Goal: Task Accomplishment & Management: Complete application form

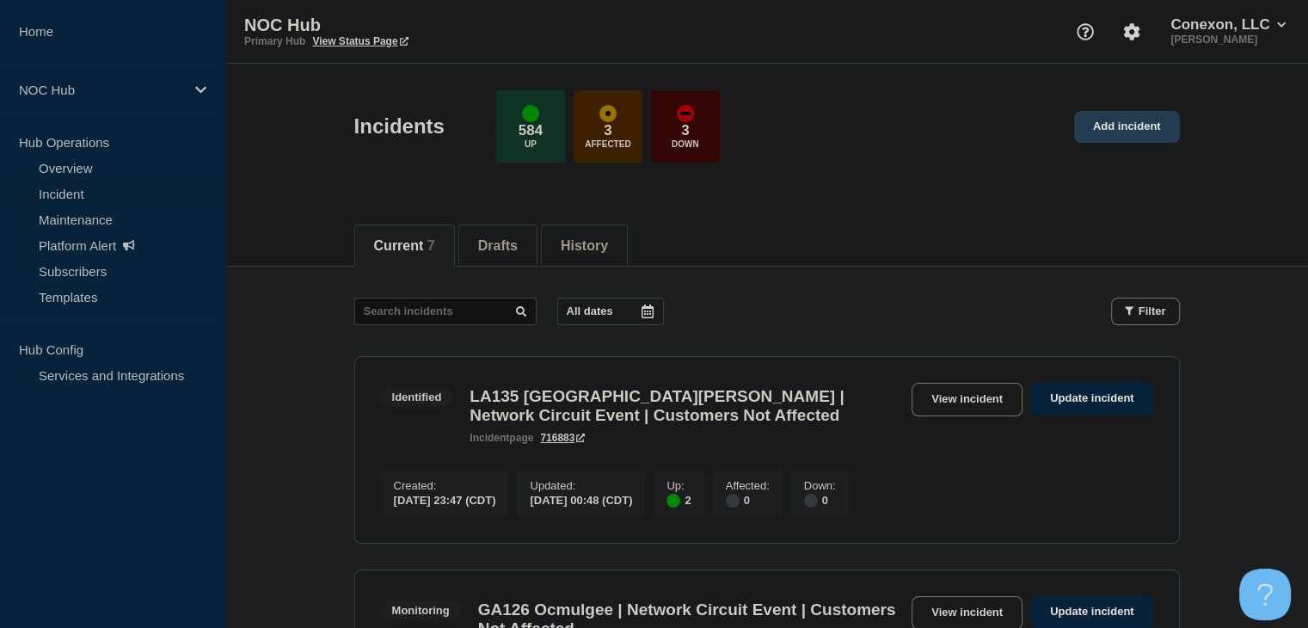
click at [1138, 134] on link "Add incident" at bounding box center [1127, 127] width 106 height 32
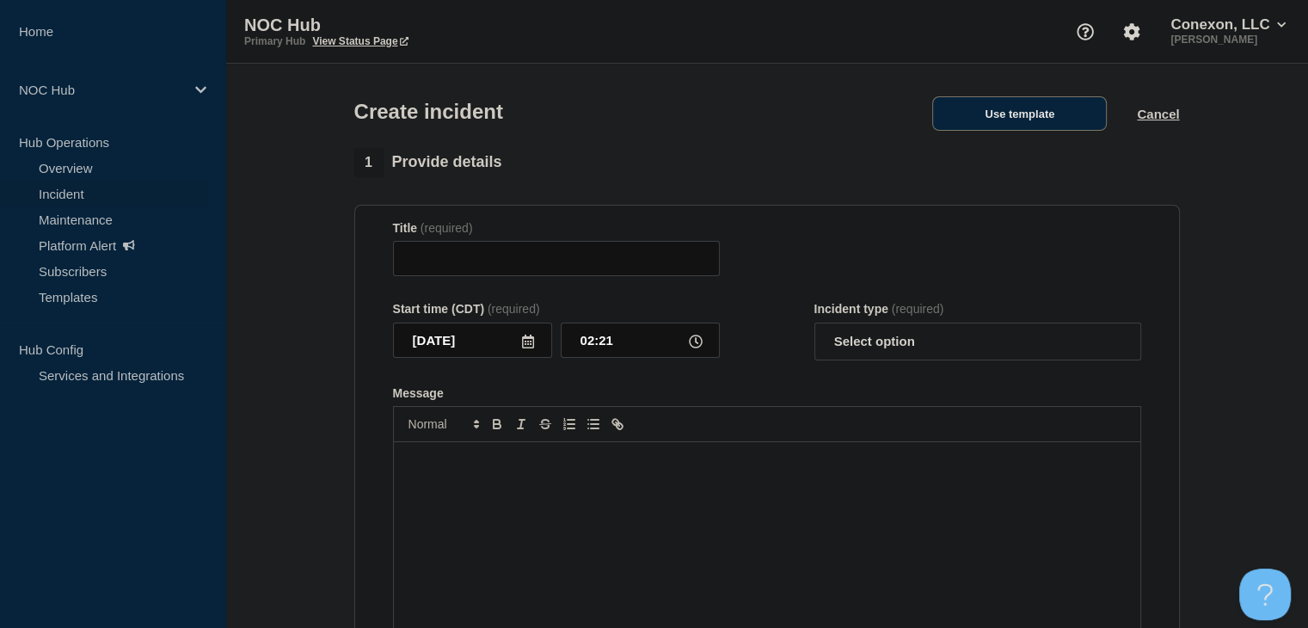
click at [950, 119] on button "Use template" at bounding box center [1019, 113] width 175 height 34
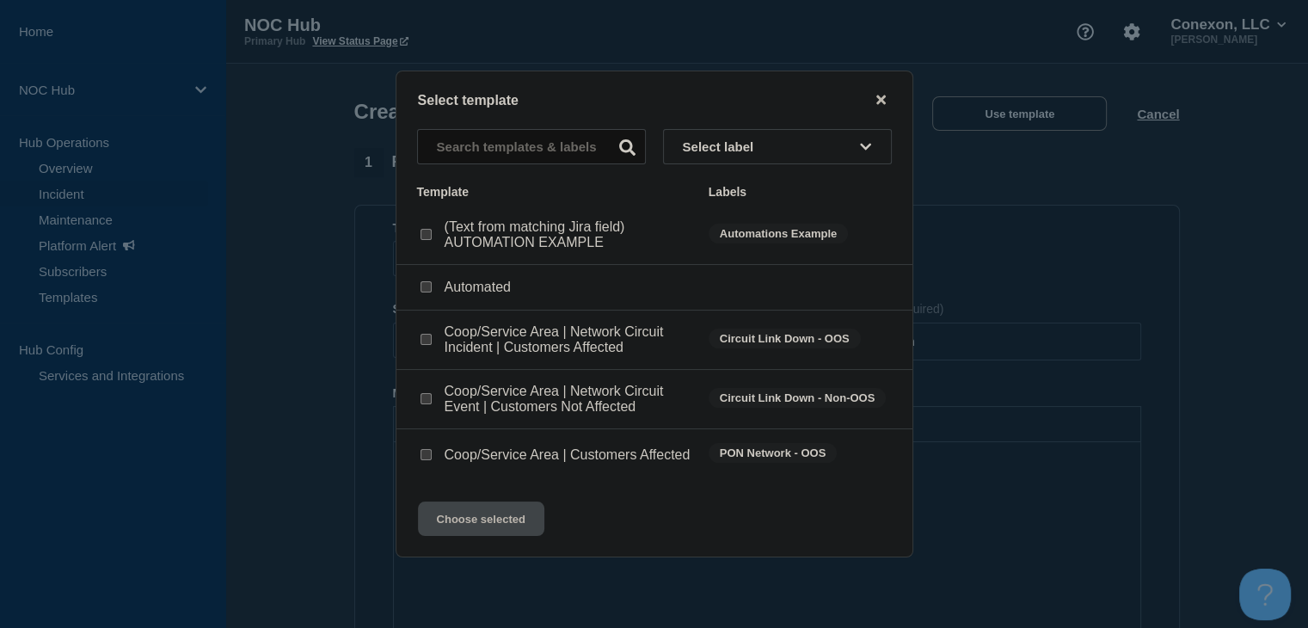
click at [430, 454] on input "Coop/Service Area | Customers Affected checkbox" at bounding box center [425, 454] width 11 height 11
checkbox input "true"
click at [496, 534] on button "Choose selected" at bounding box center [481, 518] width 126 height 34
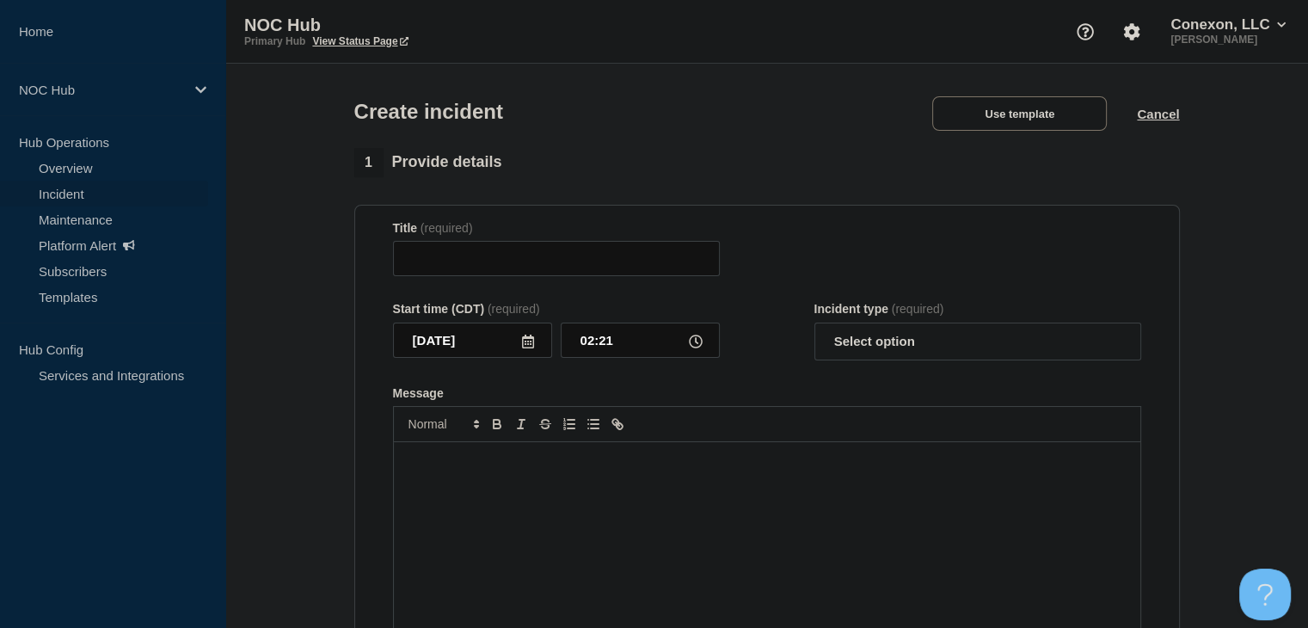
type input "Coop/Service Area | Customers Affected"
select select "investigating"
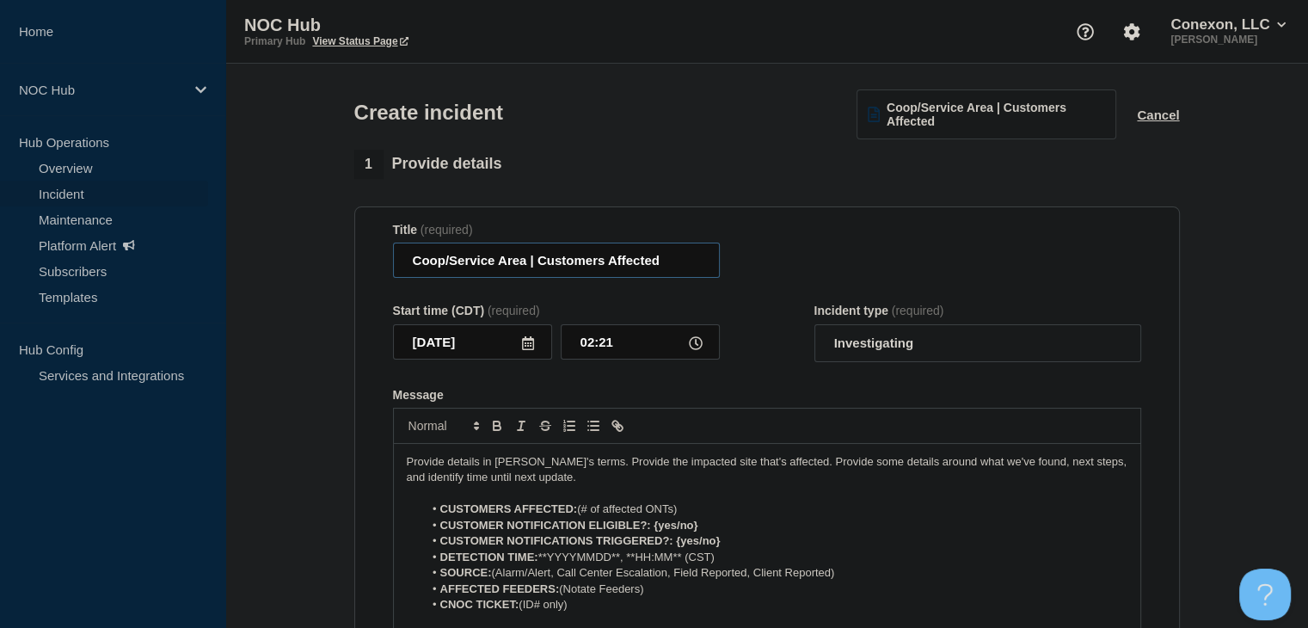
drag, startPoint x: 525, startPoint y: 266, endPoint x: 410, endPoint y: 269, distance: 115.2
click at [410, 269] on input "Coop/Service Area | Customers Affected" at bounding box center [556, 259] width 327 height 35
type input "AZ183 Navopache | Customers Affected"
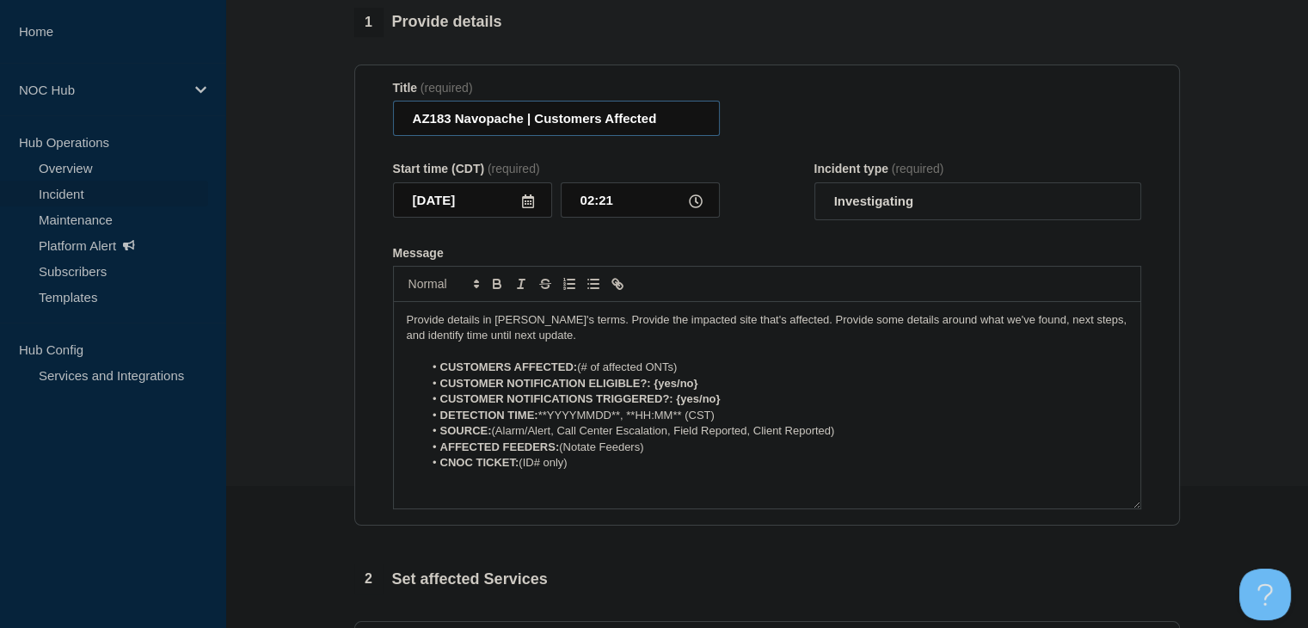
scroll to position [172, 0]
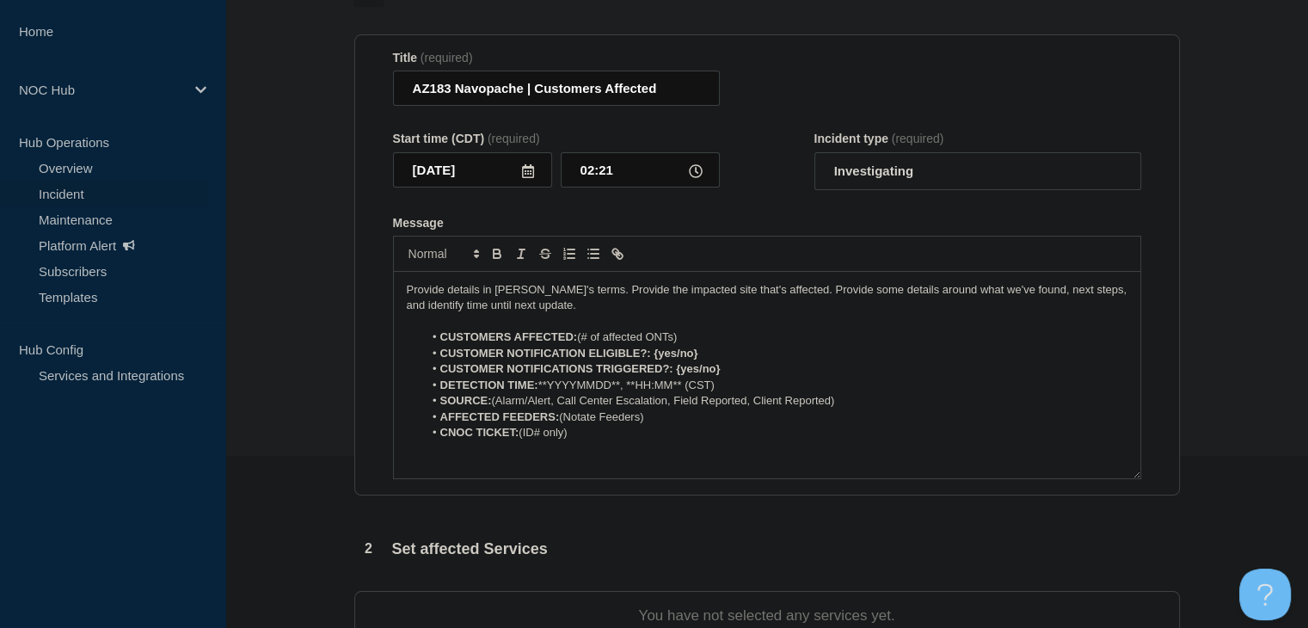
drag, startPoint x: 707, startPoint y: 340, endPoint x: 600, endPoint y: 346, distance: 106.8
click at [600, 345] on li "CUSTOMERS AFFECTED: (# of affected ONTs)" at bounding box center [775, 336] width 704 height 15
click at [585, 345] on li "CUSTOMERS AFFECTED: (#12" at bounding box center [775, 336] width 704 height 15
drag, startPoint x: 701, startPoint y: 357, endPoint x: 656, endPoint y: 361, distance: 45.8
click at [656, 361] on li "CUSTOMER NOTIFICATION ELIGIBLE?: {yes/no}" at bounding box center [775, 353] width 704 height 15
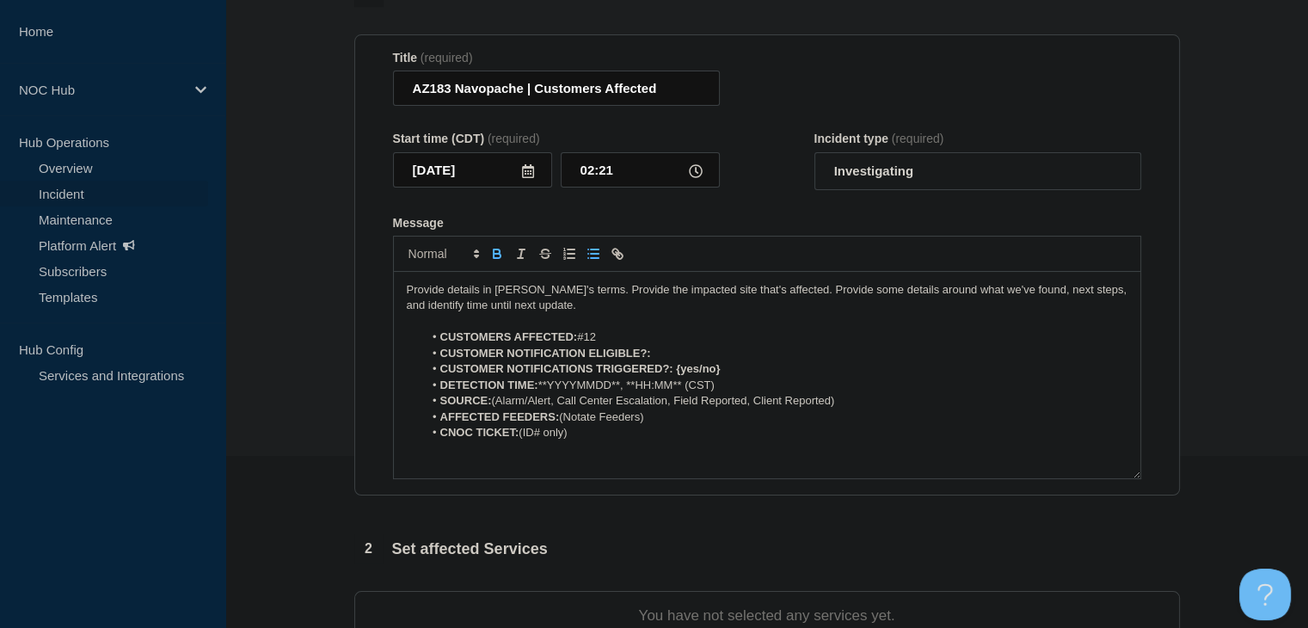
click at [495, 261] on icon "Toggle bold text" at bounding box center [496, 253] width 15 height 15
drag, startPoint x: 726, startPoint y: 370, endPoint x: 678, endPoint y: 372, distance: 48.2
click at [678, 372] on li "CUSTOMER NOTIFICATIONS TRIGGERED?: {yes/no}" at bounding box center [775, 368] width 704 height 15
click at [503, 261] on icon "Toggle bold text" at bounding box center [496, 253] width 15 height 15
drag, startPoint x: 622, startPoint y: 389, endPoint x: 542, endPoint y: 393, distance: 80.9
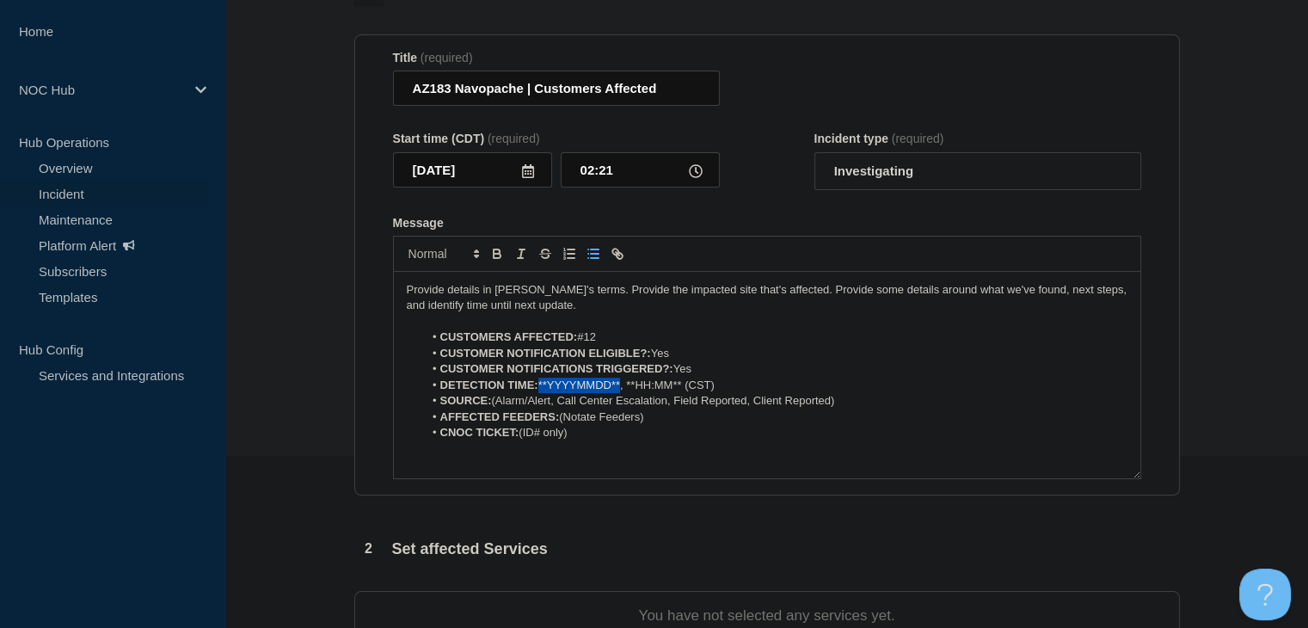
click at [542, 393] on li "DETECTION TIME: **YYYYMMDD**, **HH:MM** (CST)" at bounding box center [775, 384] width 704 height 15
drag, startPoint x: 707, startPoint y: 384, endPoint x: 605, endPoint y: 396, distance: 102.2
click at [605, 393] on li "DETECTION TIME: [DATE], **HH:MM** (CST)" at bounding box center [775, 384] width 704 height 15
drag, startPoint x: 869, startPoint y: 402, endPoint x: 557, endPoint y: 405, distance: 312.1
click at [557, 405] on li "SOURCE: (Alarm/Alert, Call Center Escalation, Field Reported, Client Reported)" at bounding box center [775, 400] width 704 height 15
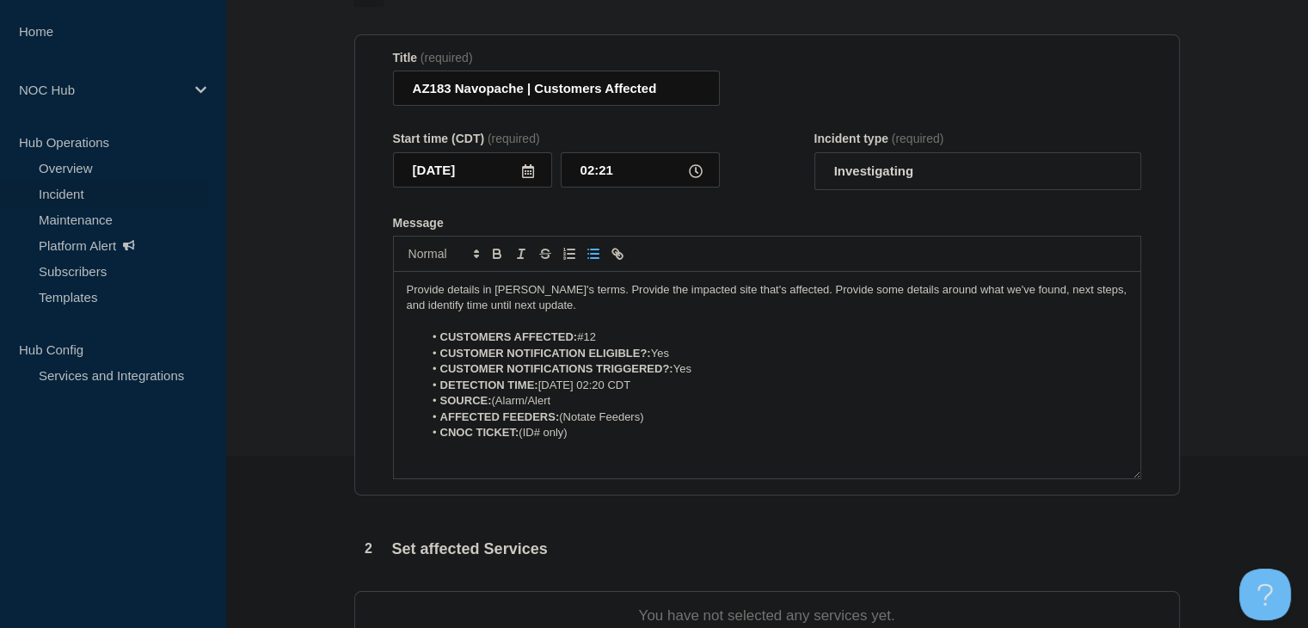
click at [495, 406] on li "SOURCE: (Alarm/Alert" at bounding box center [775, 400] width 704 height 15
click at [619, 436] on li "CNOC TICKET: (ID# only)" at bounding box center [775, 432] width 704 height 15
click at [518, 421] on strong "AFFECTED FEEDERS:" at bounding box center [499, 416] width 119 height 13
click at [517, 421] on strong "AFFECTED FEEDERS:" at bounding box center [499, 416] width 119 height 13
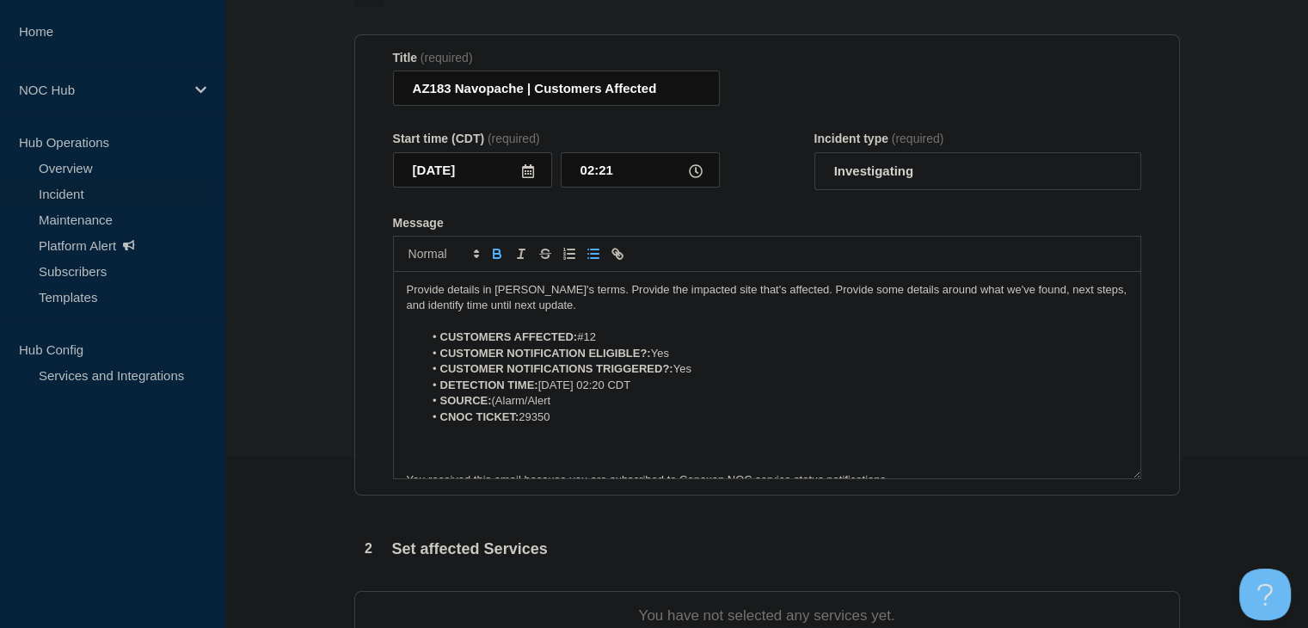
click at [496, 406] on li "SOURCE: (Alarm/Alert" at bounding box center [775, 400] width 704 height 15
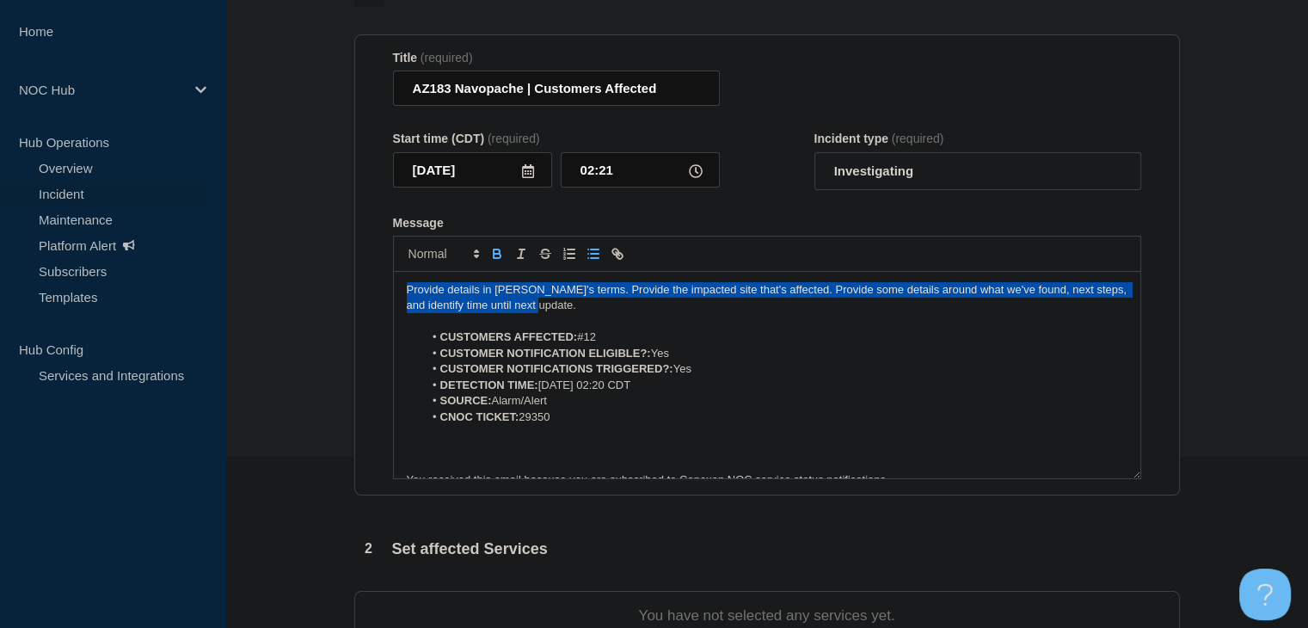
drag, startPoint x: 559, startPoint y: 307, endPoint x: 346, endPoint y: 299, distance: 212.5
click at [346, 299] on div "1 Provide details Title (required) AZ183 Navopache | Customers Affected Start t…" at bounding box center [766, 470] width 845 height 984
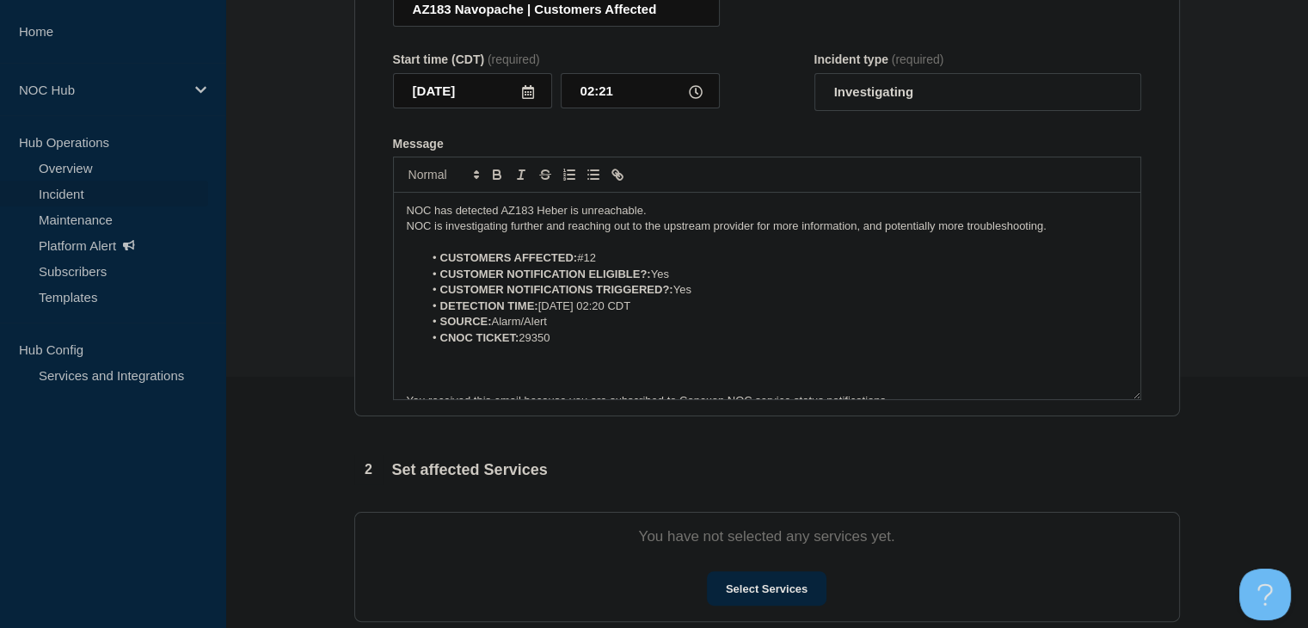
scroll to position [516, 0]
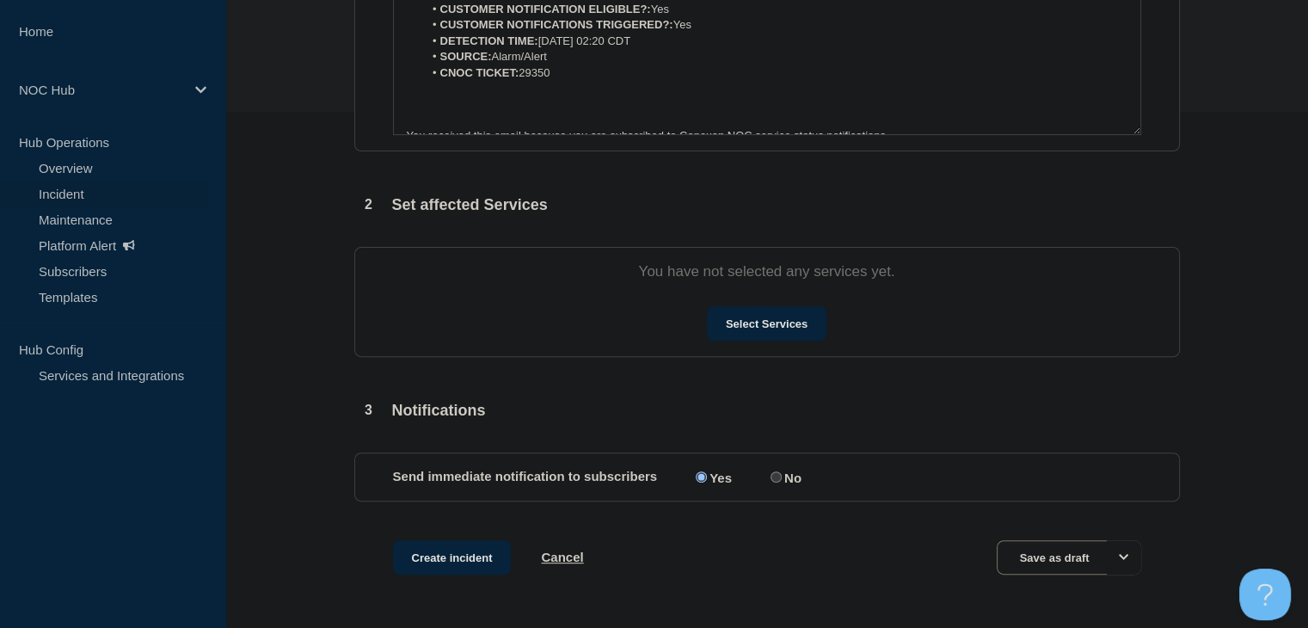
click at [751, 304] on section "You have not selected any services yet. Select Services" at bounding box center [766, 302] width 825 height 110
click at [754, 328] on button "Select Services" at bounding box center [766, 323] width 119 height 34
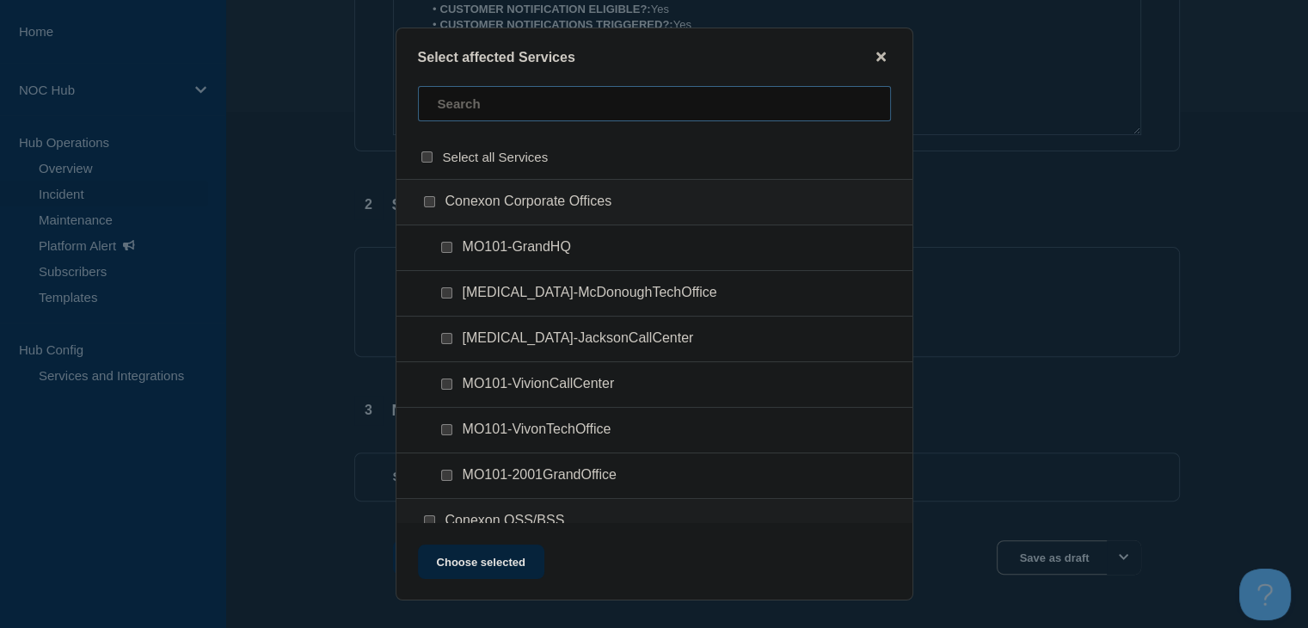
click at [502, 115] on input "text" at bounding box center [654, 103] width 473 height 35
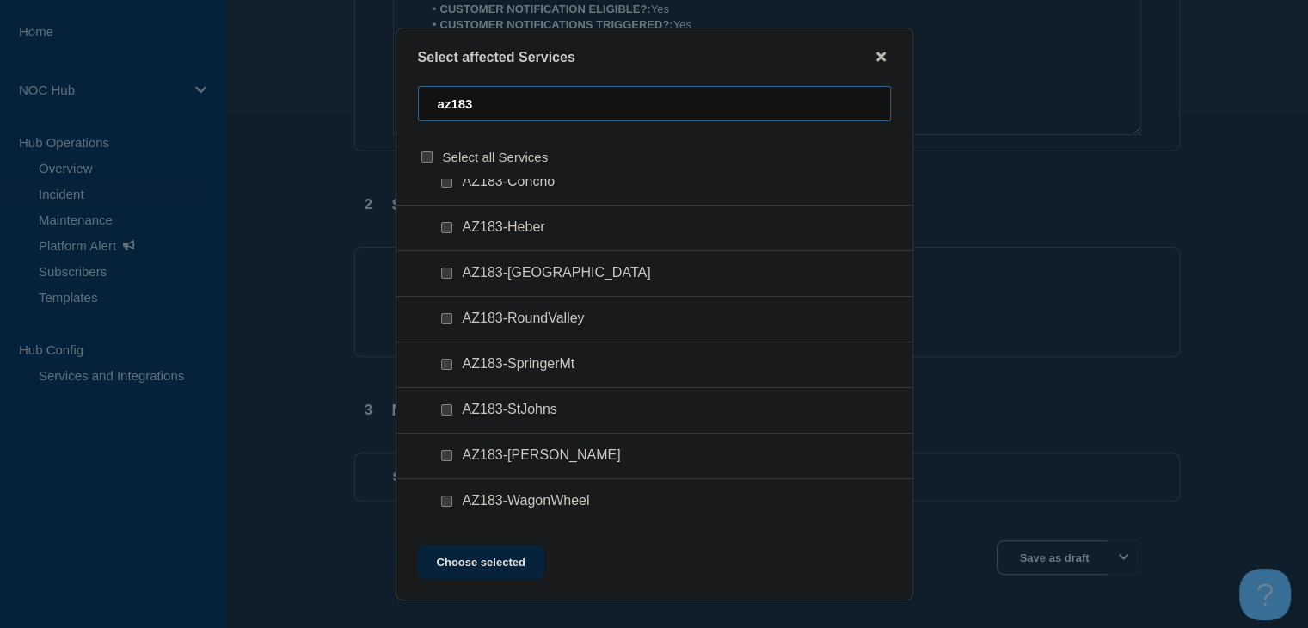
scroll to position [0, 0]
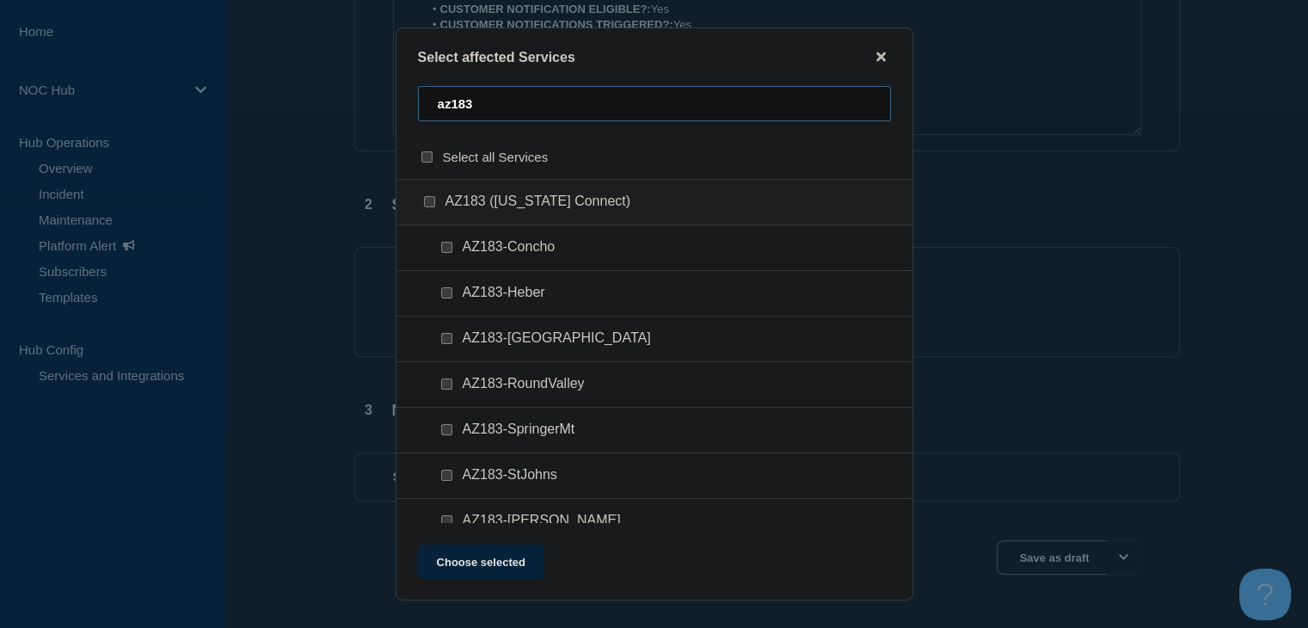
type input "az183"
click at [444, 290] on input "AZ183-Heber checkbox" at bounding box center [446, 292] width 11 height 11
checkbox input "true"
click at [477, 561] on button "Choose selected" at bounding box center [481, 561] width 126 height 34
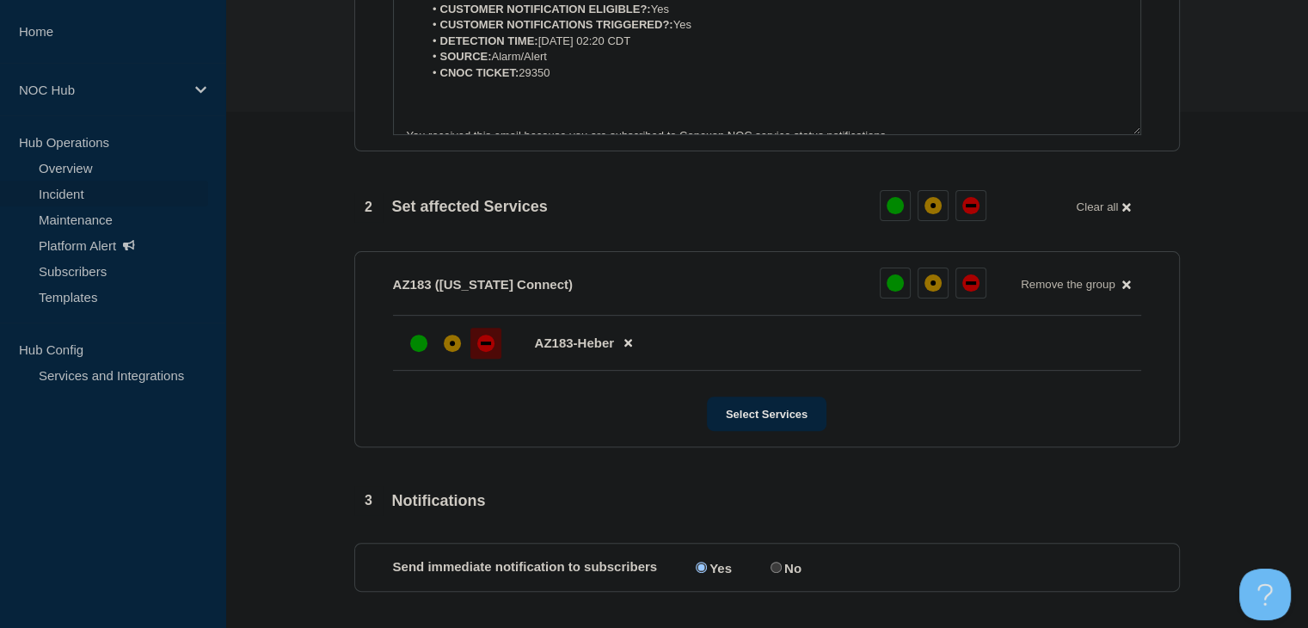
click at [470, 349] on div at bounding box center [485, 343] width 31 height 31
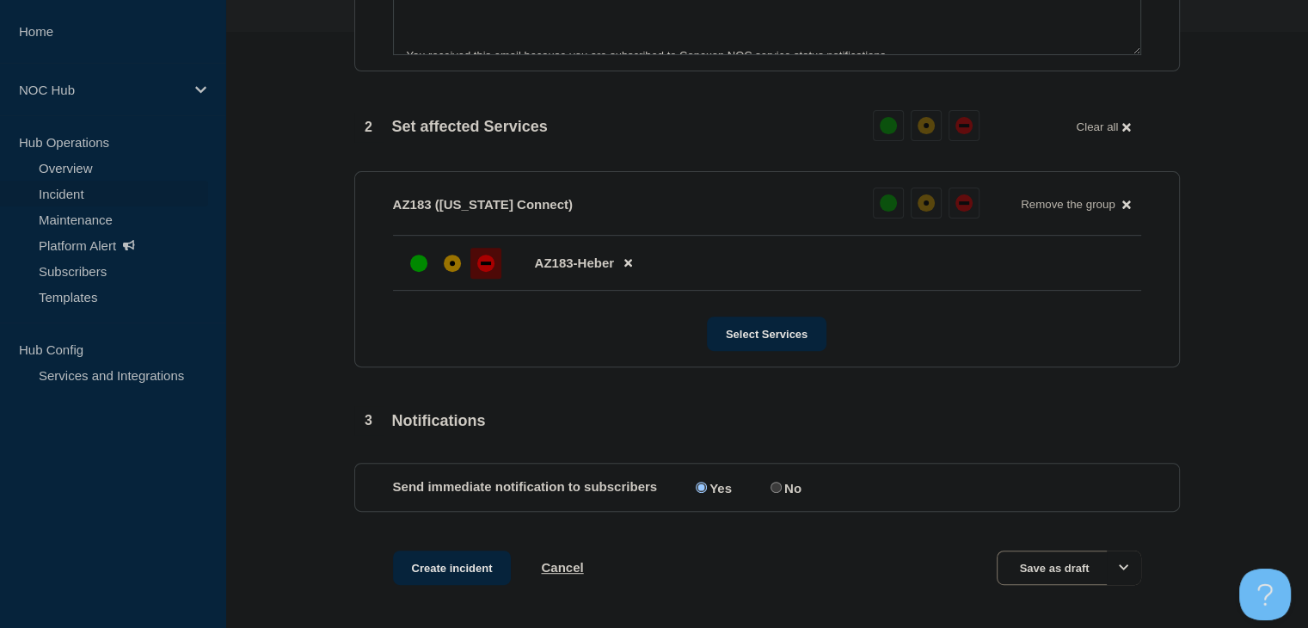
scroll to position [671, 0]
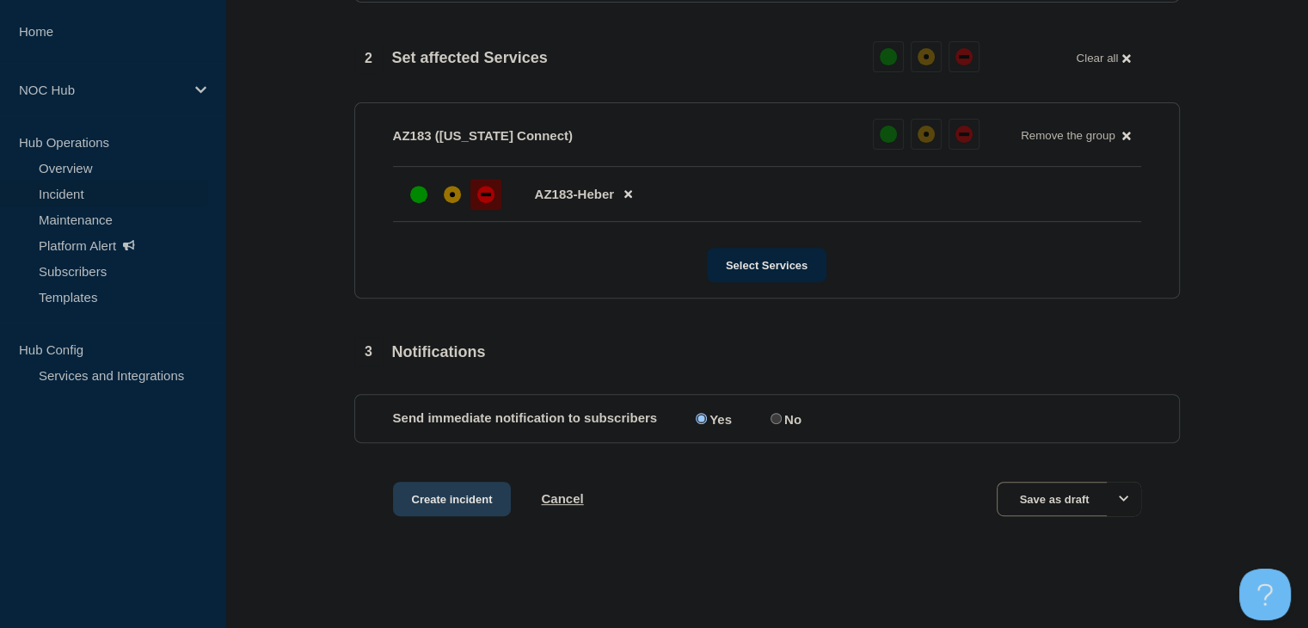
click at [477, 505] on button "Create incident" at bounding box center [452, 498] width 119 height 34
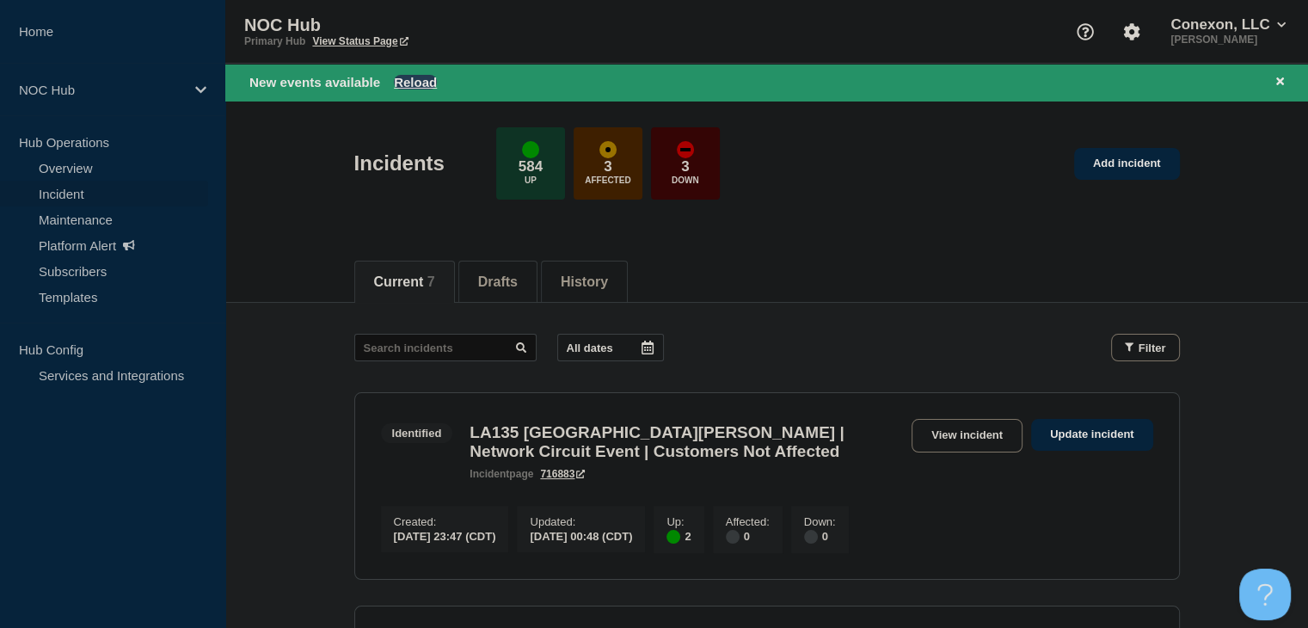
click at [411, 78] on button "Reload" at bounding box center [415, 82] width 43 height 15
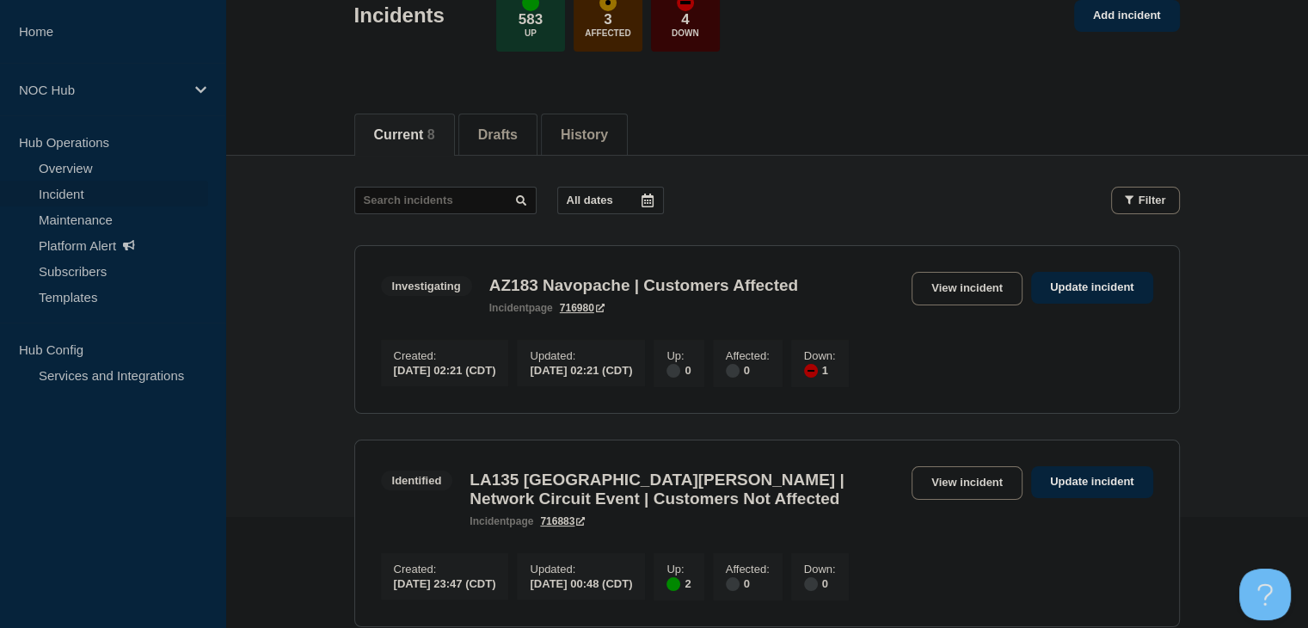
scroll to position [430, 0]
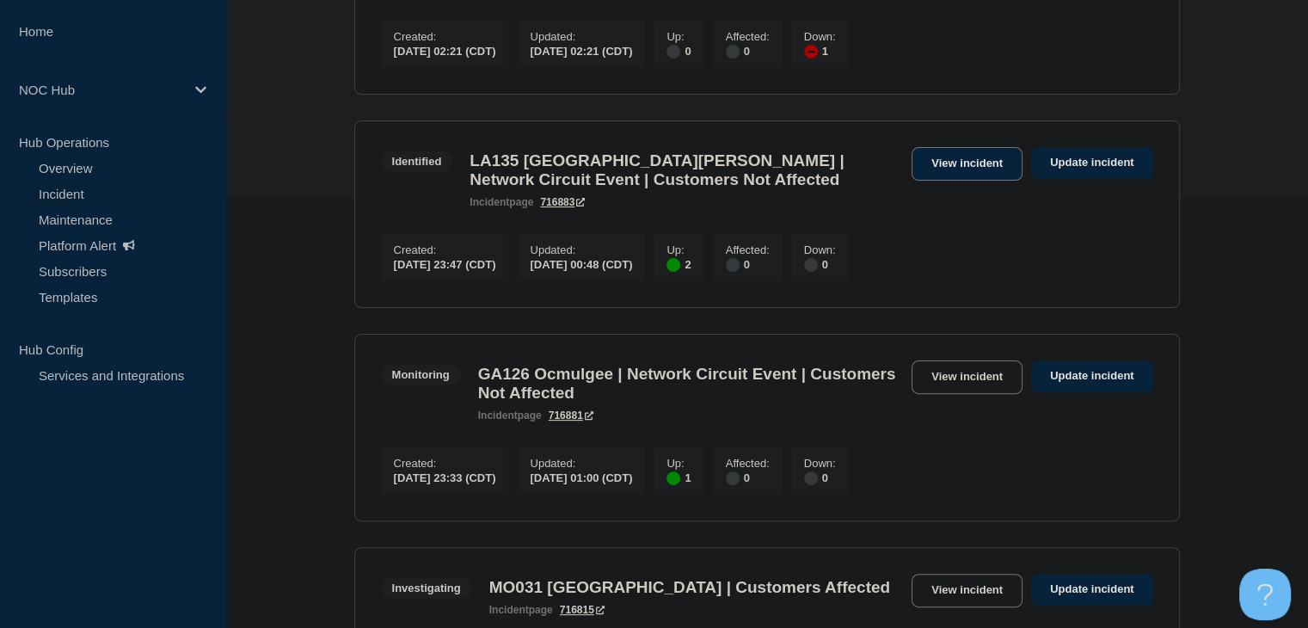
drag, startPoint x: 950, startPoint y: 191, endPoint x: 940, endPoint y: 171, distance: 22.3
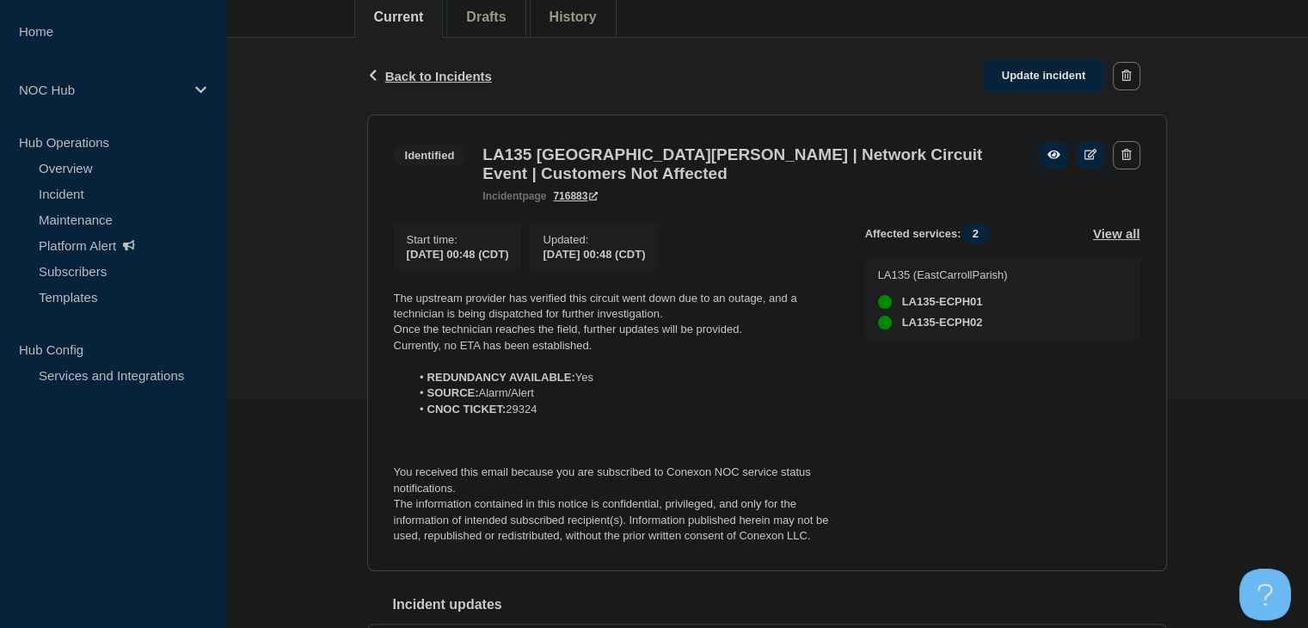
scroll to position [344, 0]
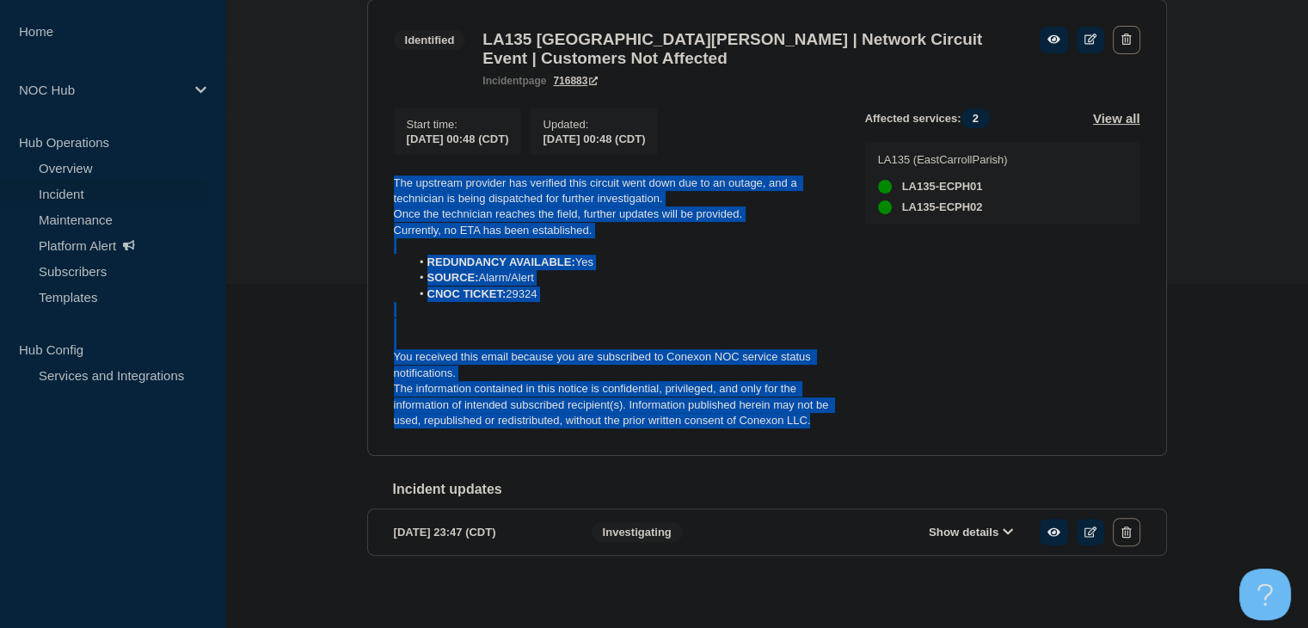
drag, startPoint x: 822, startPoint y: 429, endPoint x: 372, endPoint y: 190, distance: 509.2
click at [344, 188] on div "Back Back to Incidents Update incident Identified LA135 East Carroll Parish | N…" at bounding box center [766, 267] width 1082 height 688
copy div "The upstream provider has verified this circuit went down due to an outage, and…"
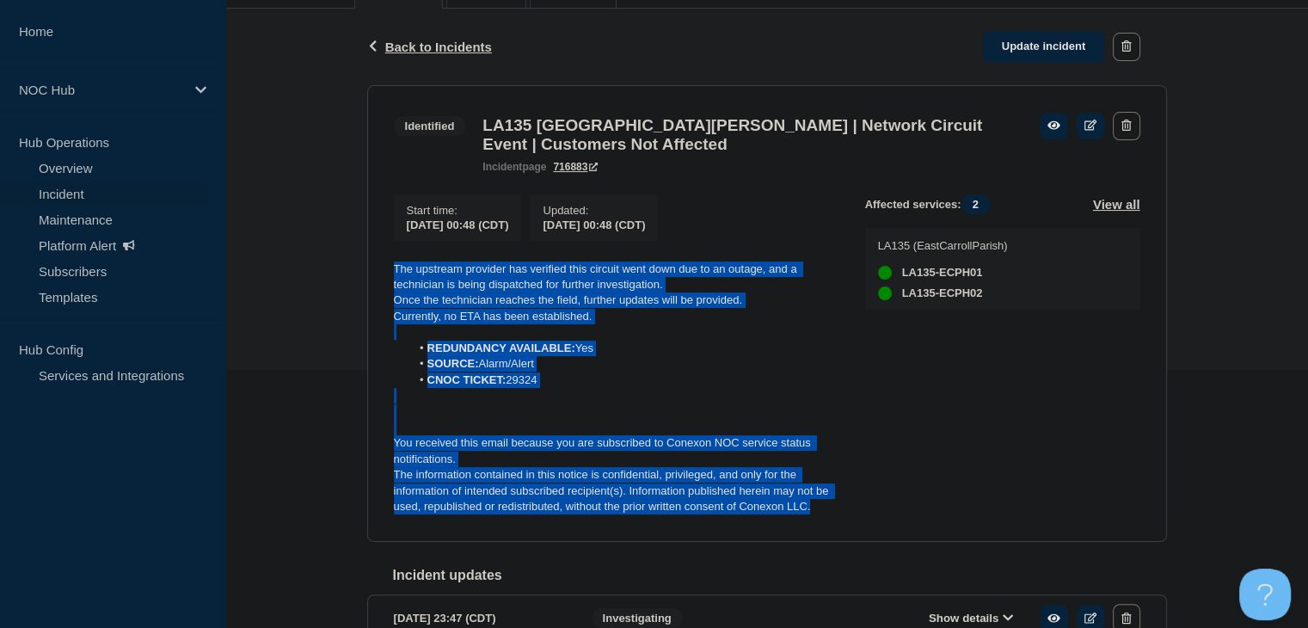
scroll to position [258, 0]
click at [1032, 59] on link "Update incident" at bounding box center [1044, 47] width 122 height 32
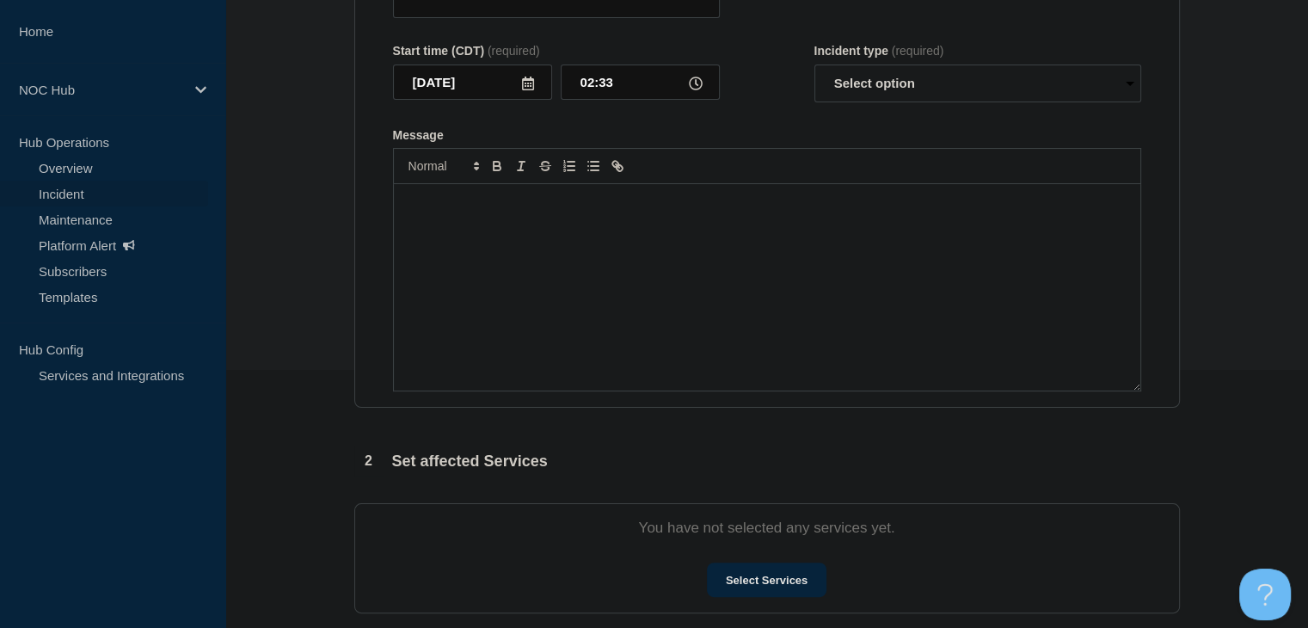
type input "LA135 [GEOGRAPHIC_DATA][PERSON_NAME] | Network Circuit Event | Customers Not Af…"
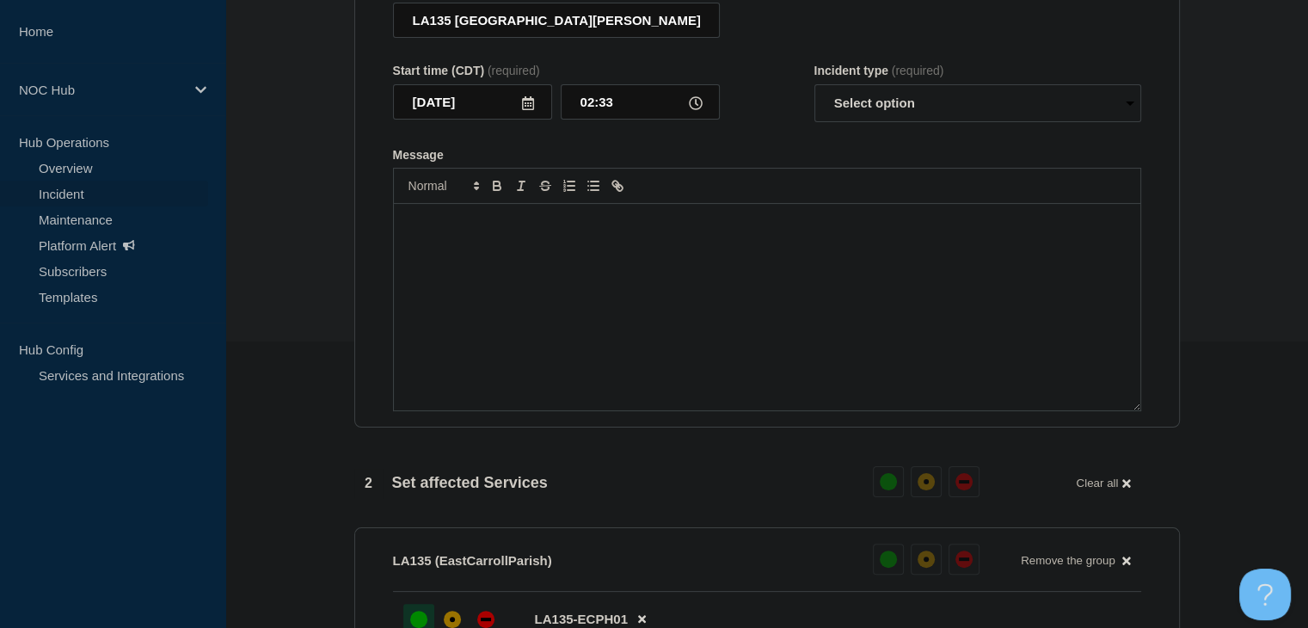
scroll to position [8, 0]
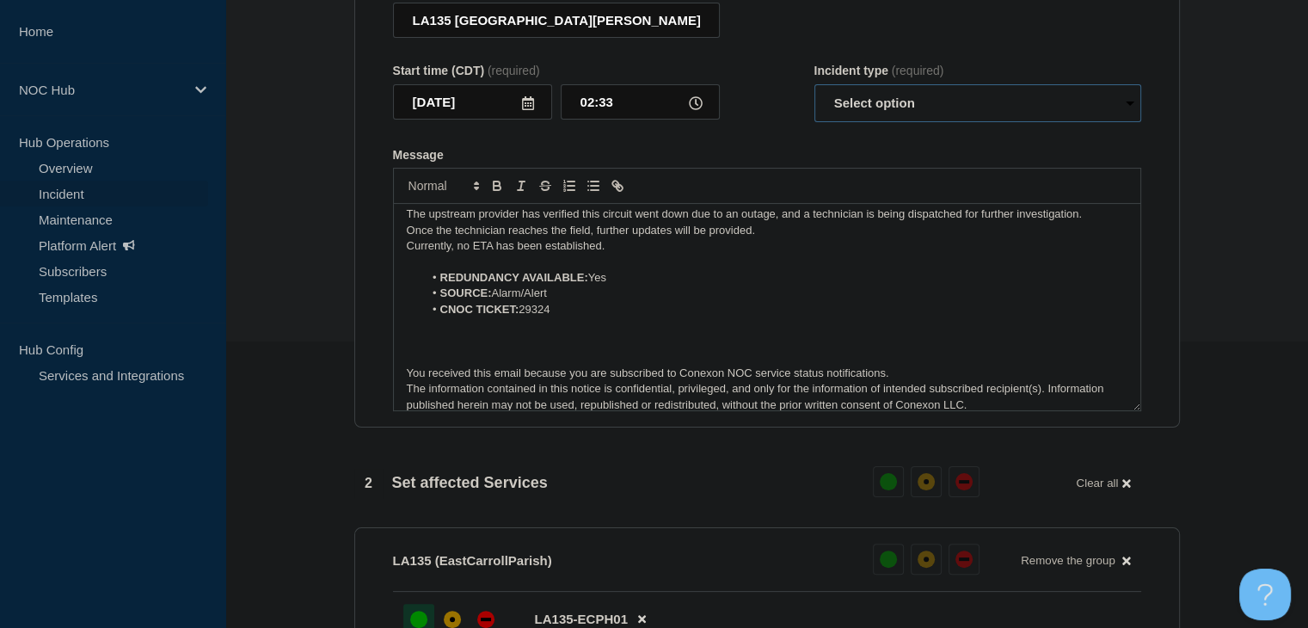
click at [899, 92] on select "Select option Investigating Identified Monitoring Resolved" at bounding box center [977, 103] width 327 height 38
select select "investigating"
click at [814, 84] on select "Select option Investigating Identified Monitoring Resolved" at bounding box center [977, 103] width 327 height 38
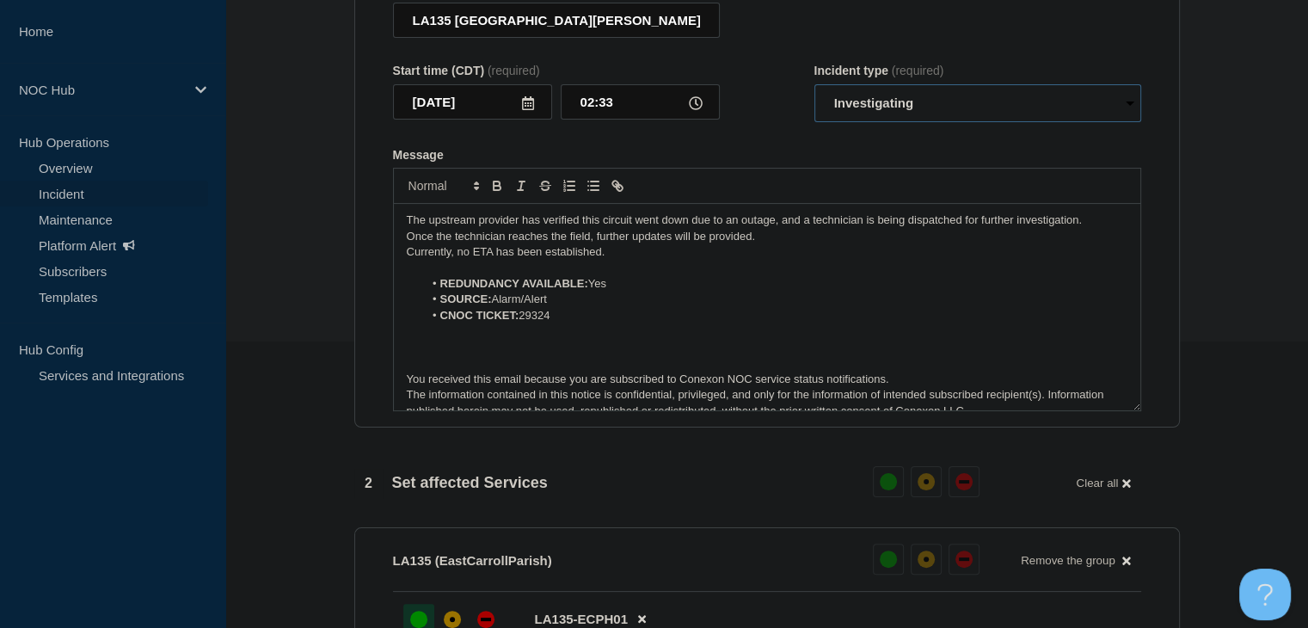
scroll to position [0, 0]
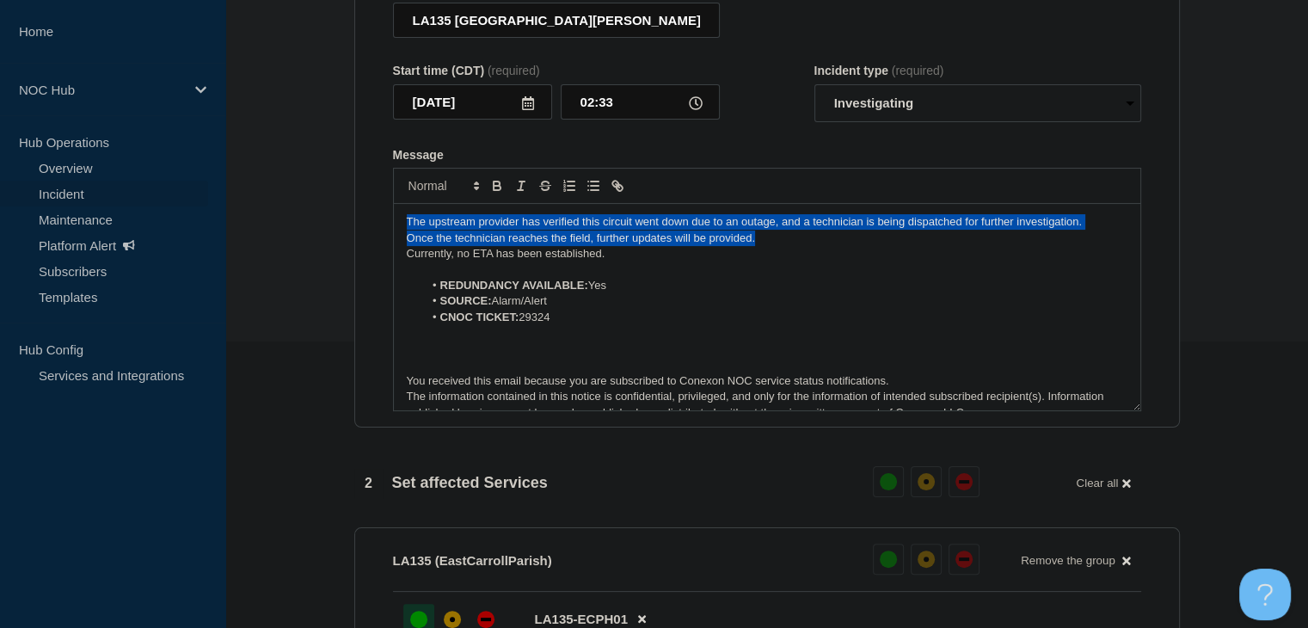
drag, startPoint x: 802, startPoint y: 221, endPoint x: 328, endPoint y: 183, distance: 476.0
click at [328, 183] on section "1 Provide details Title (required) LA135 East Carroll Parish | Network Circuit …" at bounding box center [766, 572] width 1082 height 1325
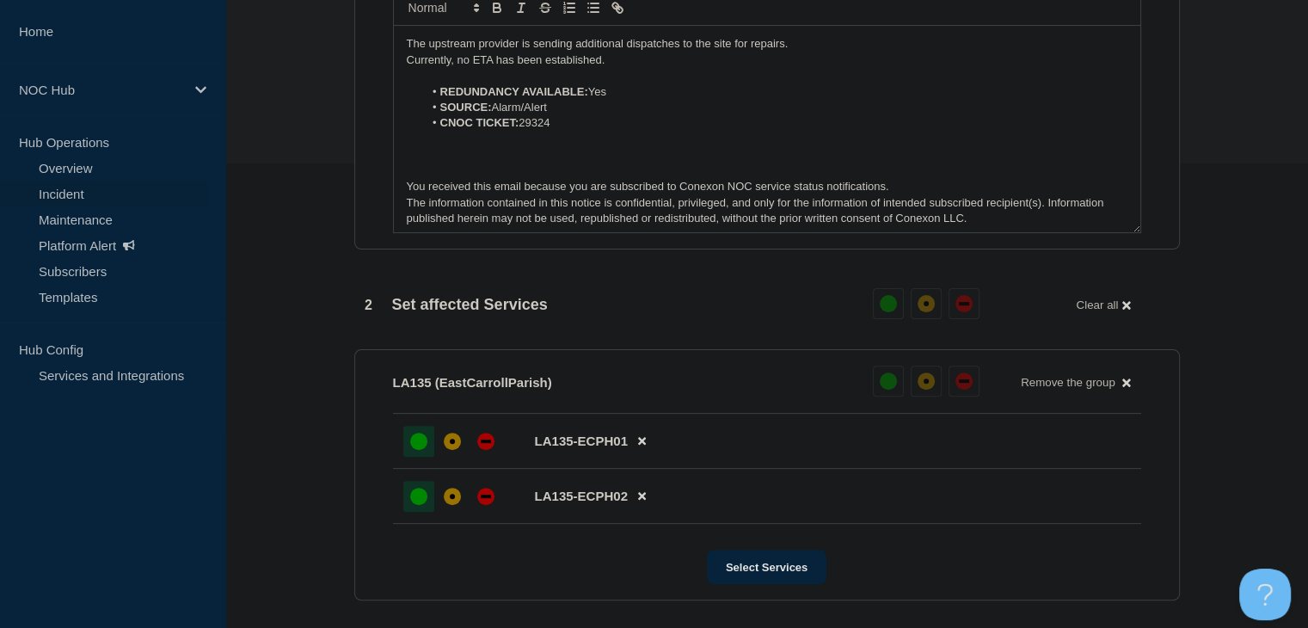
scroll to position [372, 0]
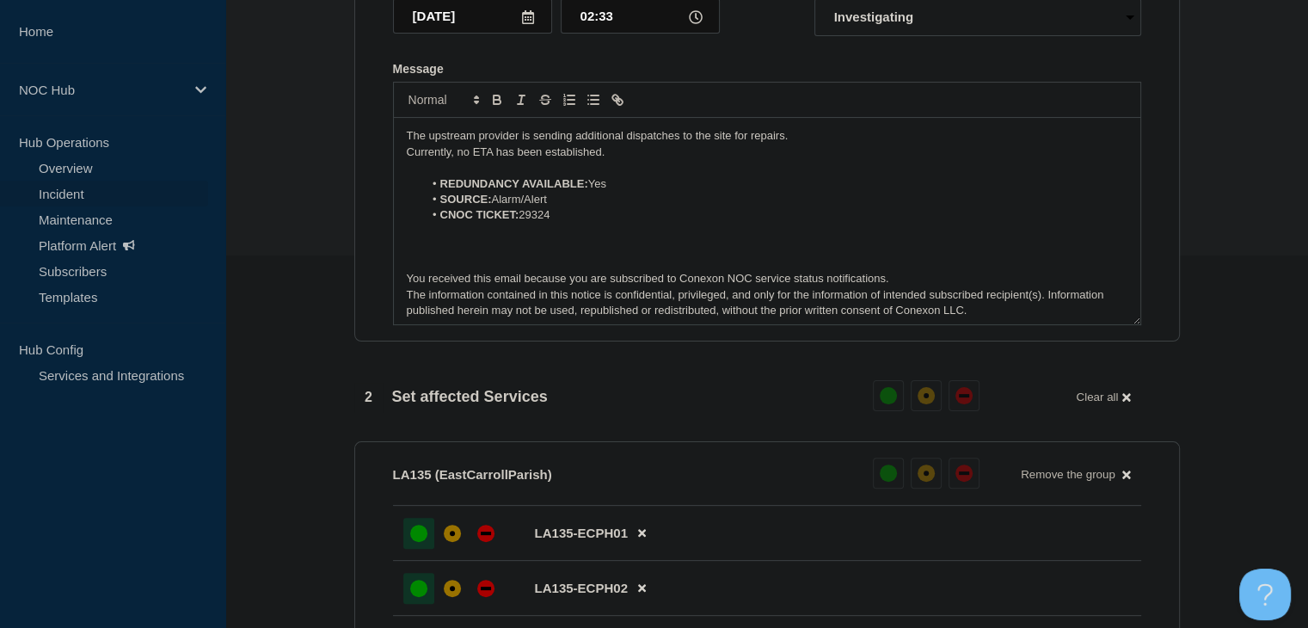
click at [627, 207] on li "CNOC TICKET: 29324" at bounding box center [775, 214] width 704 height 15
click at [502, 128] on p "The upstream provider is sending additional dispatches to the site for repairs." at bounding box center [767, 135] width 720 height 15
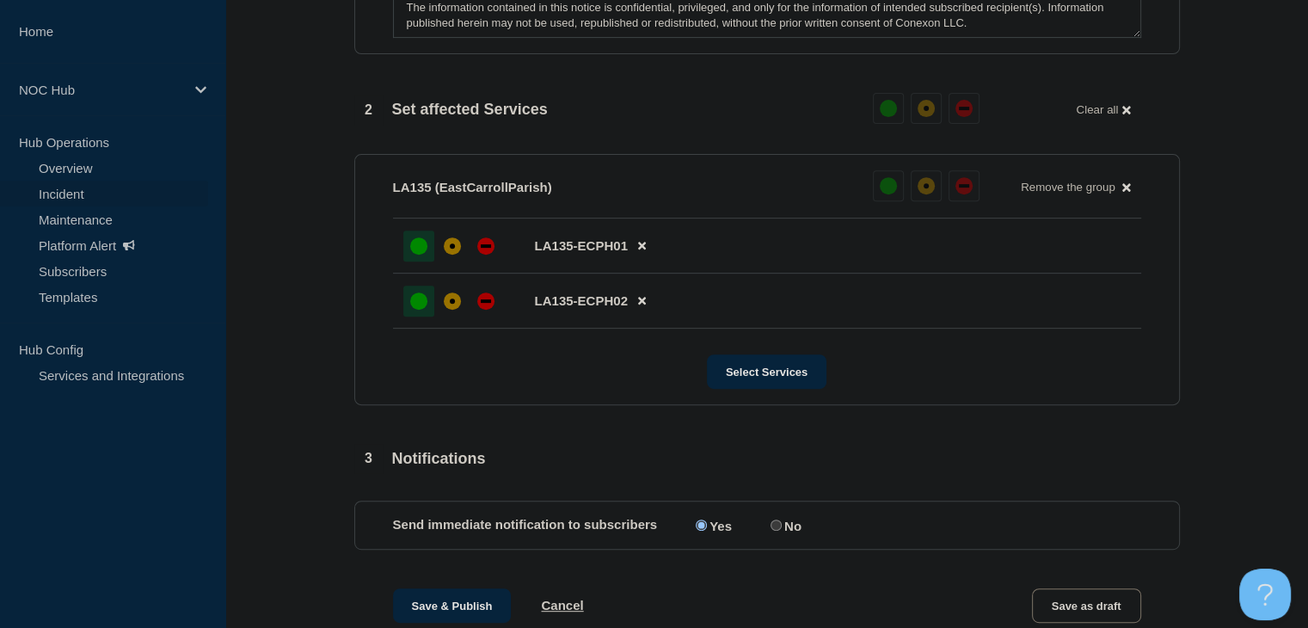
scroll to position [716, 0]
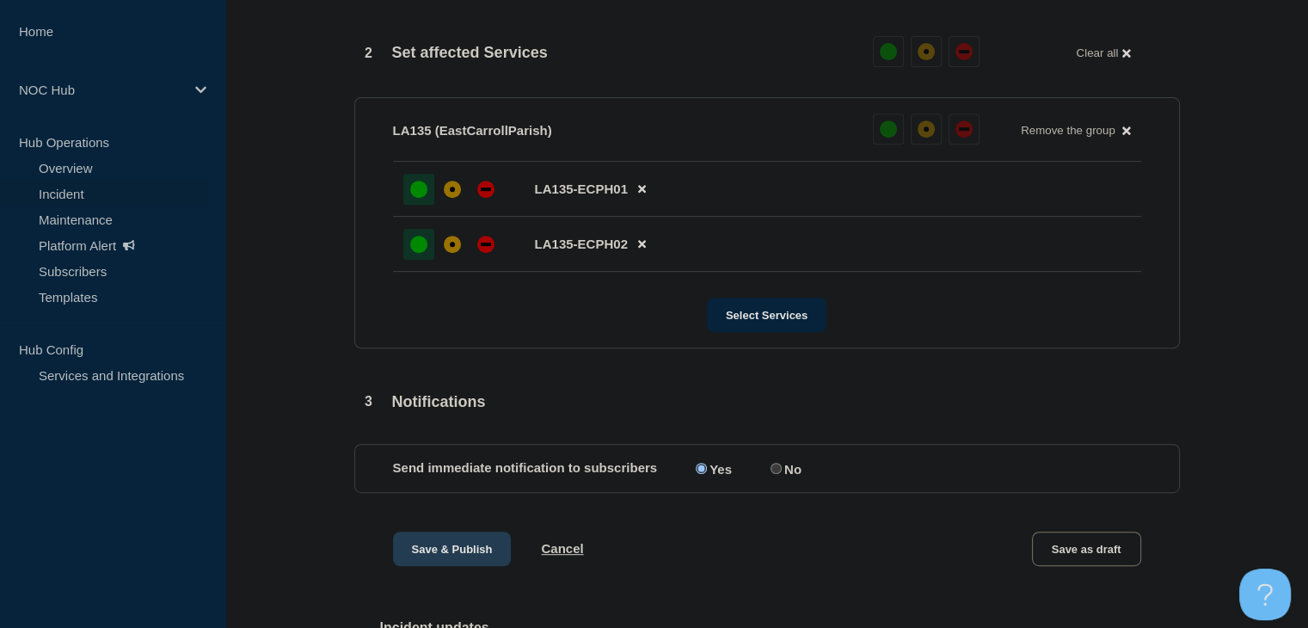
click at [420, 539] on button "Save & Publish" at bounding box center [452, 548] width 119 height 34
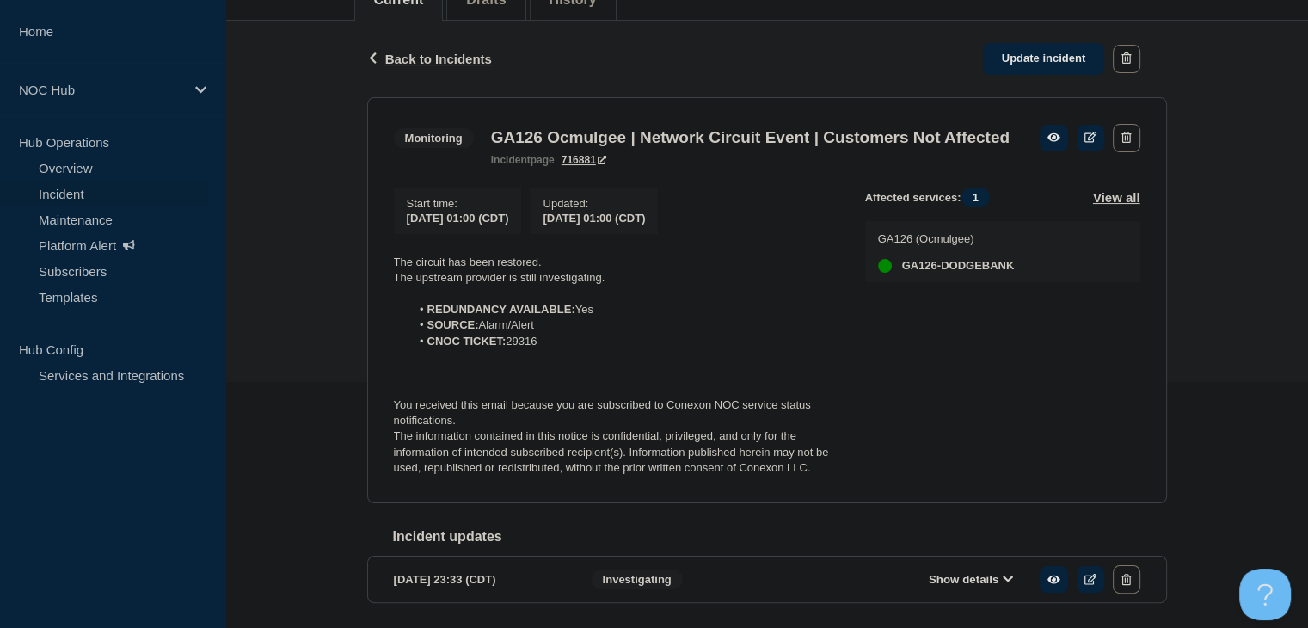
scroll to position [258, 0]
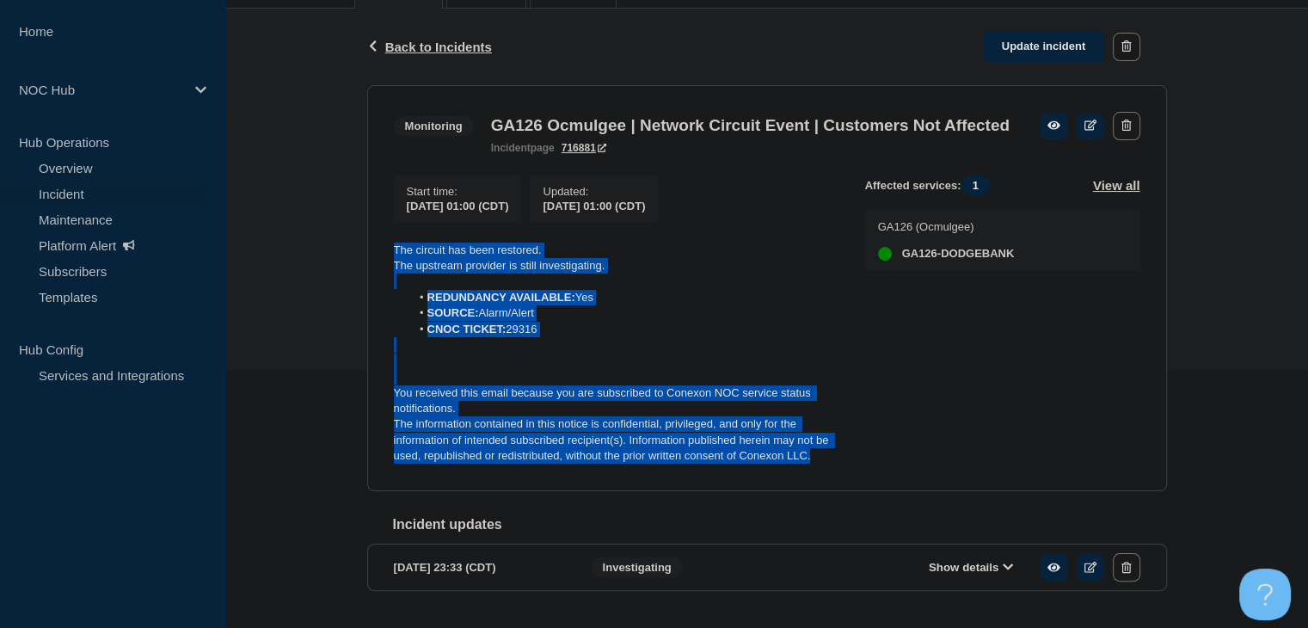
drag, startPoint x: 833, startPoint y: 484, endPoint x: 386, endPoint y: 274, distance: 493.8
click at [386, 274] on section "Monitoring GA126 Ocmulgee | Network Circuit Event | Customers Not Affected inci…" at bounding box center [766, 288] width 799 height 406
copy div "The circuit has been restored. The upstream provider is still investigating. RE…"
click at [1011, 47] on link "Update incident" at bounding box center [1044, 47] width 122 height 32
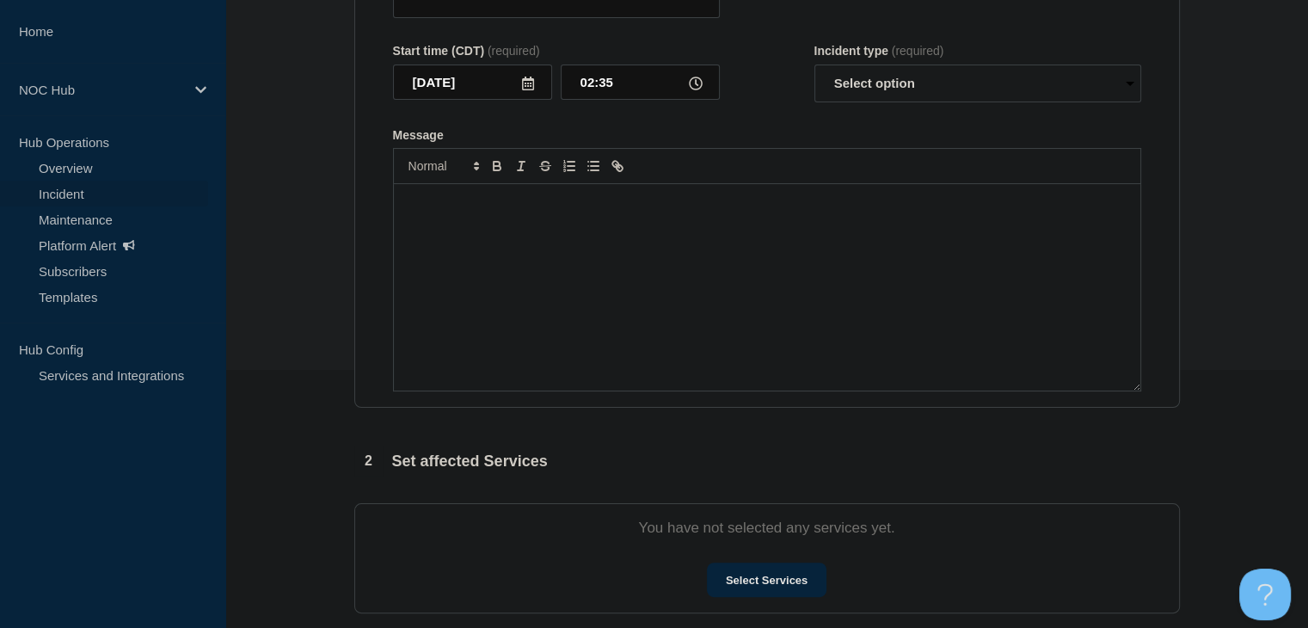
click at [578, 354] on div "Message" at bounding box center [767, 287] width 746 height 206
type input "GA126 Ocmulgee | Network Circuit Event | Customers Not Affected"
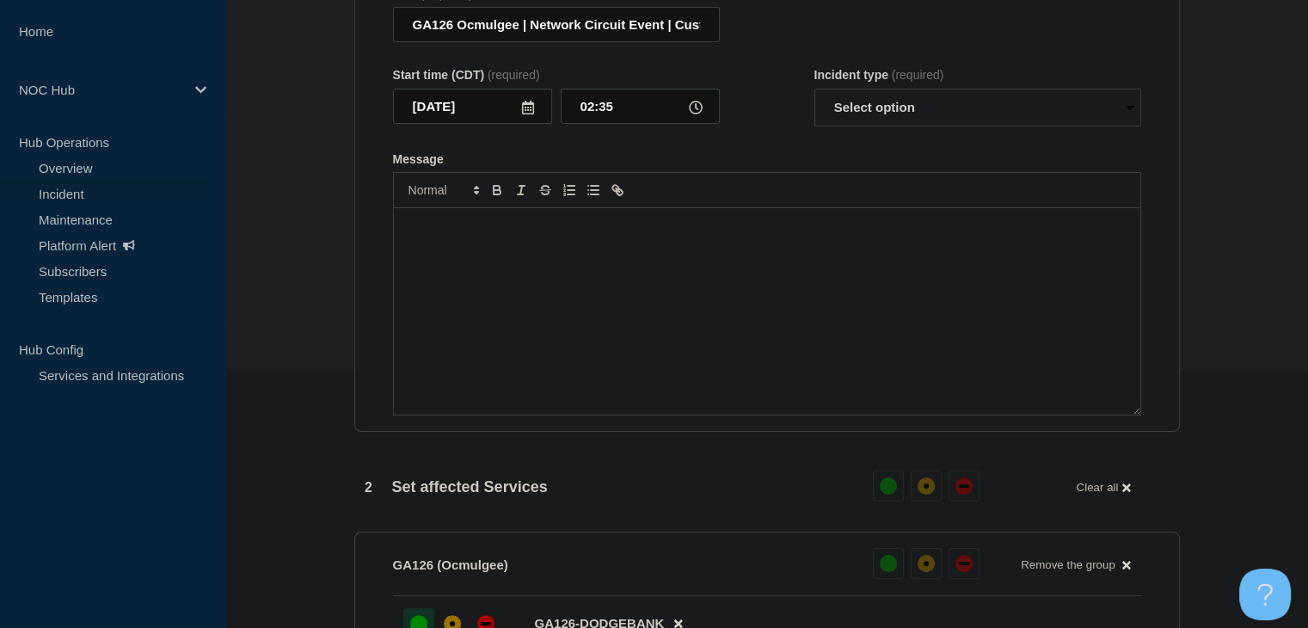
scroll to position [286, 0]
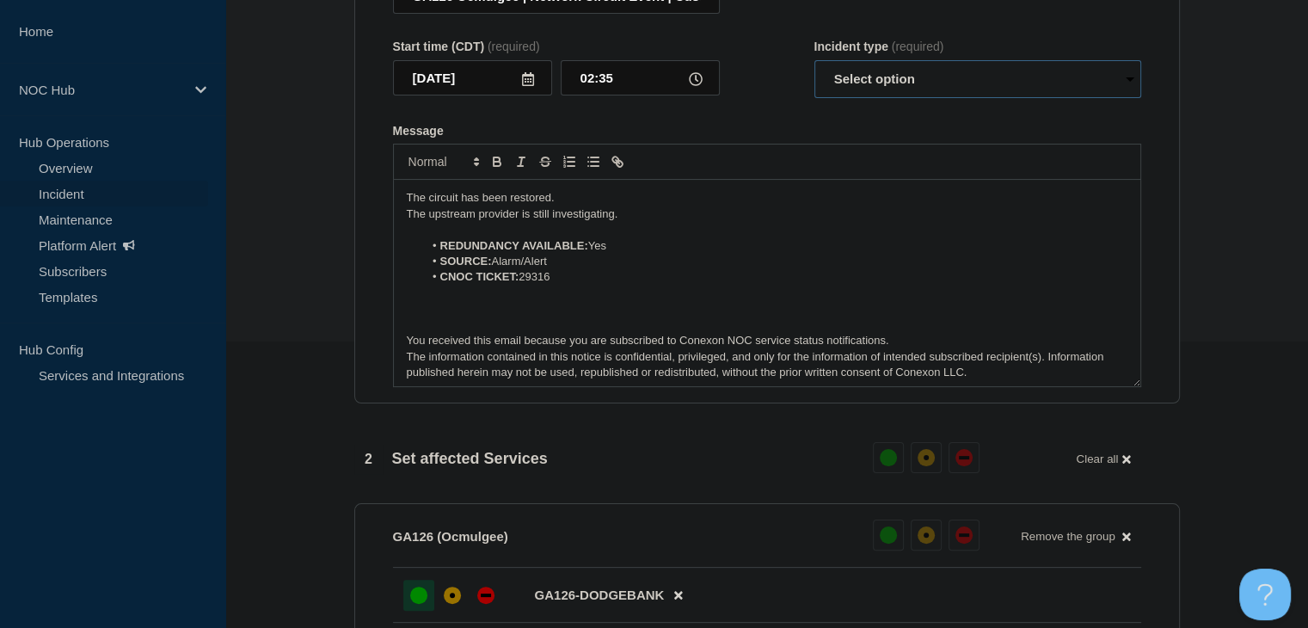
drag, startPoint x: 869, startPoint y: 87, endPoint x: 870, endPoint y: 107, distance: 19.8
click at [869, 87] on select "Select option Investigating Identified Monitoring Resolved" at bounding box center [977, 79] width 327 height 38
select select "resolved"
click at [814, 70] on select "Select option Investigating Identified Monitoring Resolved" at bounding box center [977, 79] width 327 height 38
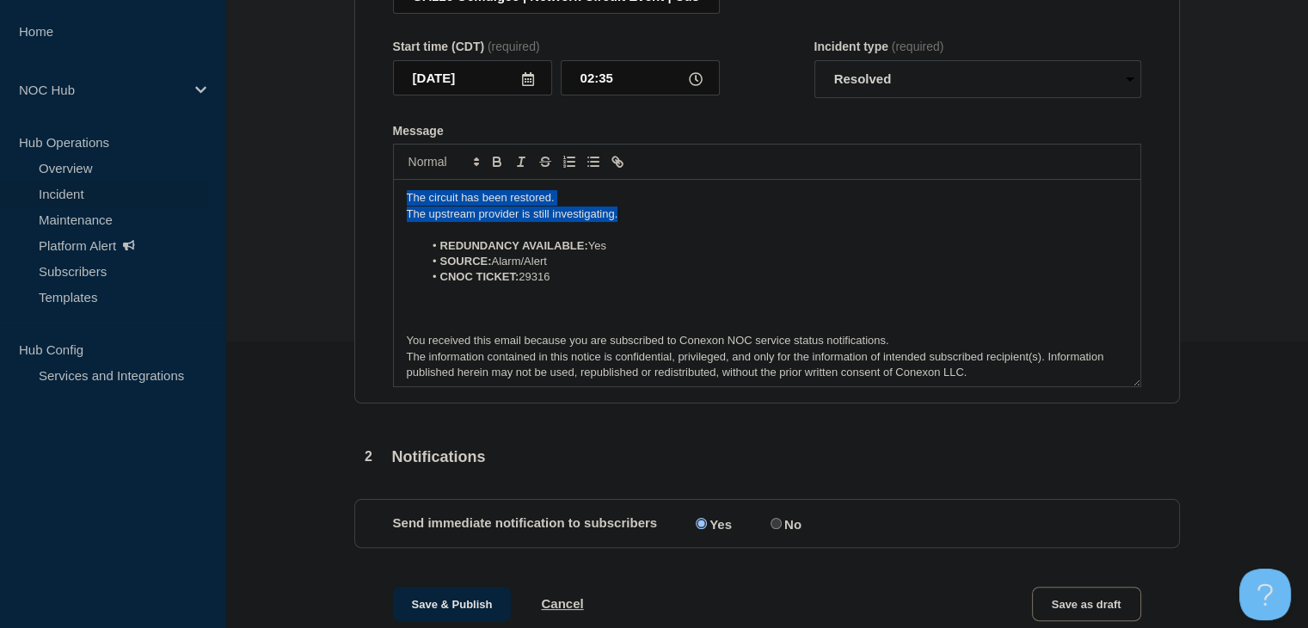
drag, startPoint x: 636, startPoint y: 219, endPoint x: 361, endPoint y: 199, distance: 275.8
click at [361, 199] on section "Title (required) GA126 Ocmulgee | Network Circuit Event | Customers Not Affecte…" at bounding box center [766, 173] width 825 height 462
click at [620, 285] on li "CNOC TICKET: 29316" at bounding box center [775, 276] width 704 height 15
drag, startPoint x: 629, startPoint y: 227, endPoint x: 218, endPoint y: 209, distance: 411.3
click at [218, 209] on div "Home NOC Hub Hub Operations Overview Incident Maintenance Platform Alert Subscr…" at bounding box center [654, 300] width 1308 height 1172
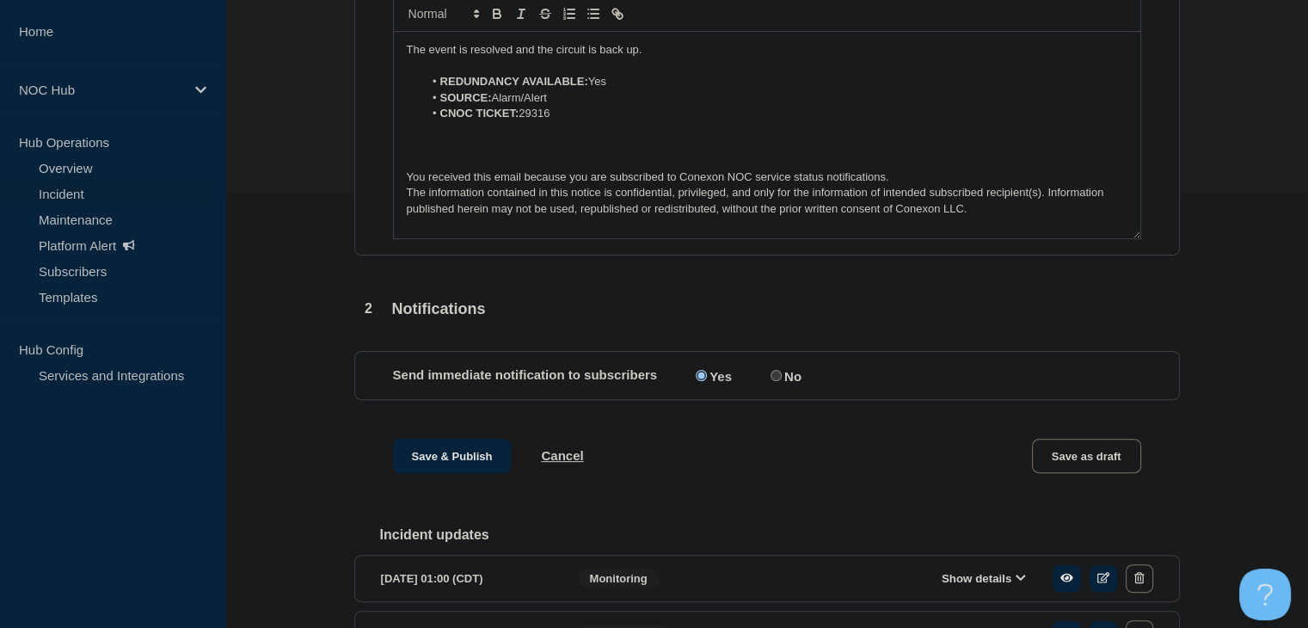
scroll to position [558, 0]
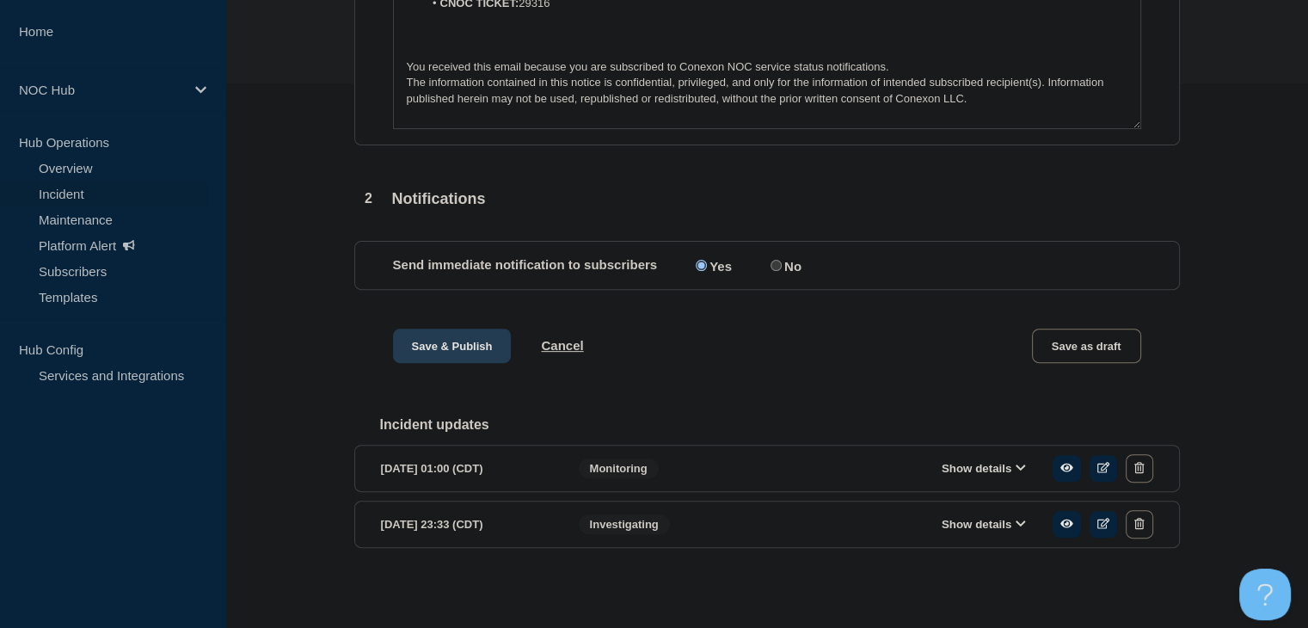
click at [480, 346] on button "Save & Publish" at bounding box center [452, 345] width 119 height 34
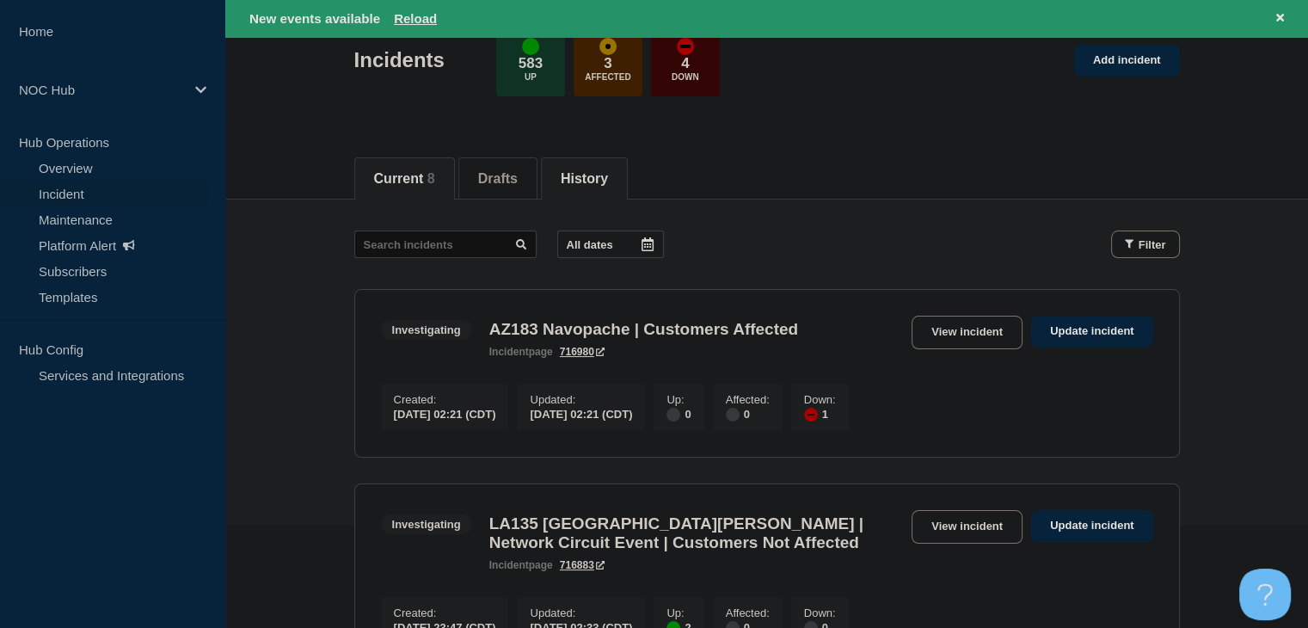
scroll to position [172, 0]
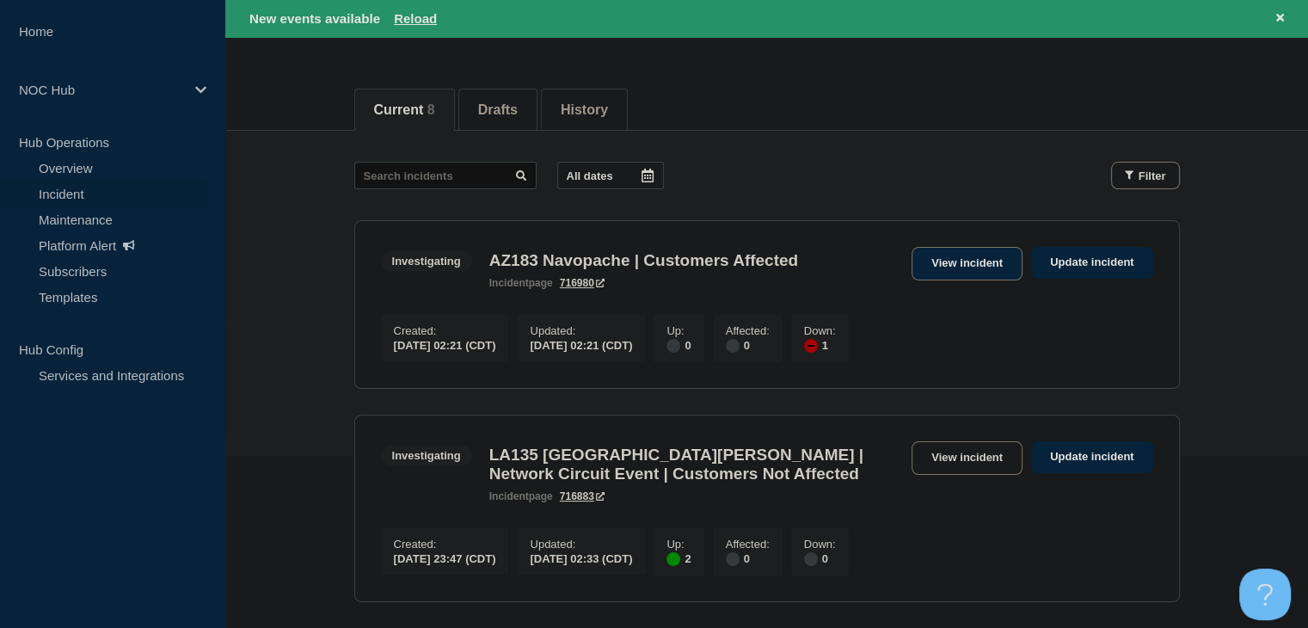
click at [951, 261] on link "View incident" at bounding box center [966, 264] width 111 height 34
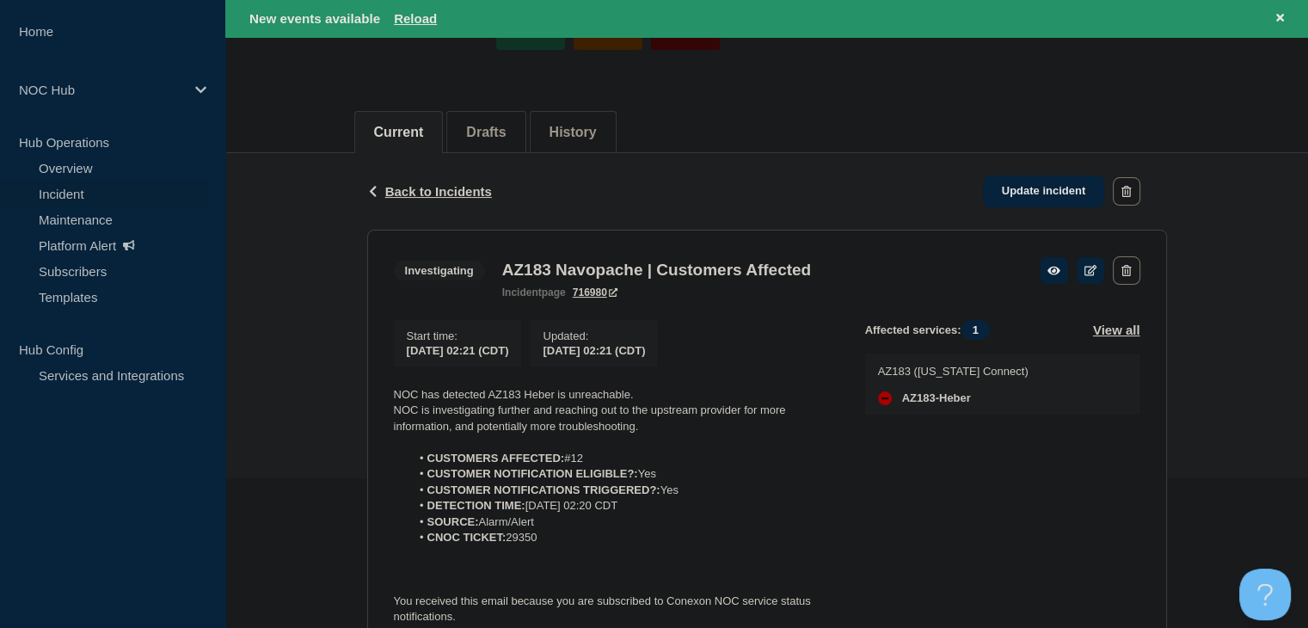
scroll to position [258, 0]
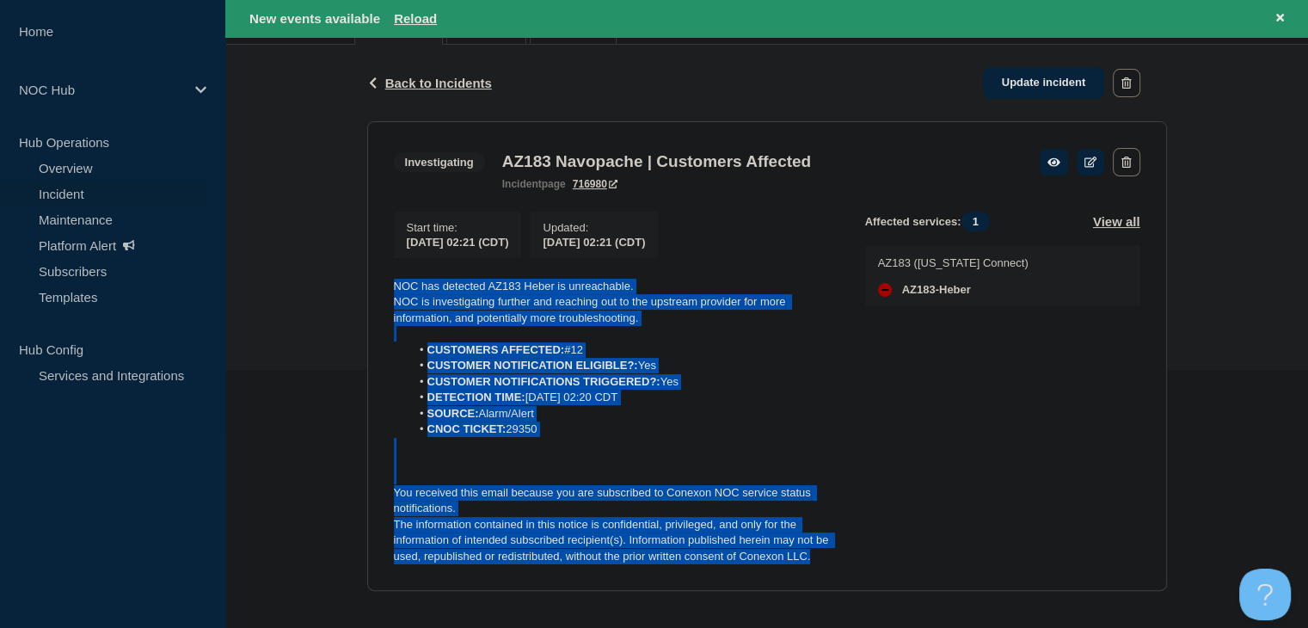
drag, startPoint x: 715, startPoint y: 540, endPoint x: 358, endPoint y: 279, distance: 442.4
click at [358, 279] on div "Back Back to Incidents Update incident Investigating AZ183 Navopache | Customer…" at bounding box center [766, 331] width 825 height 572
copy div "NOC has detected AZ183 Heber is unreachable. NOC is investigating further and r…"
click at [1035, 75] on link "Update incident" at bounding box center [1044, 83] width 122 height 32
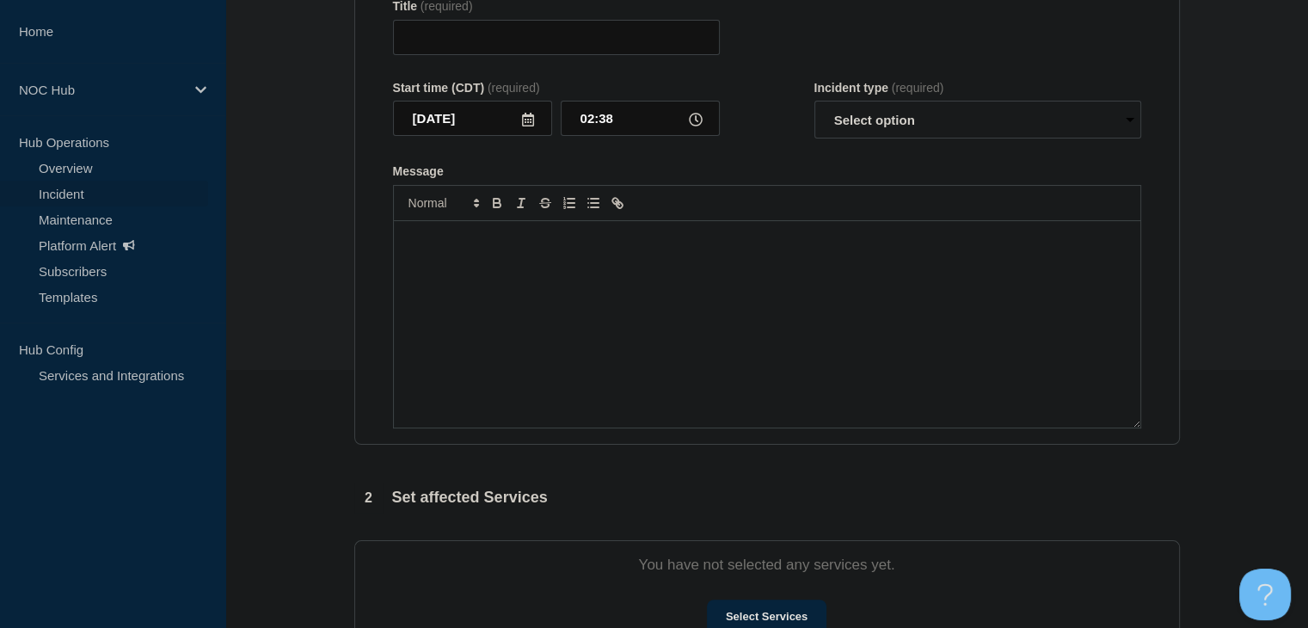
type input "AZ183 Navopache | Customers Affected"
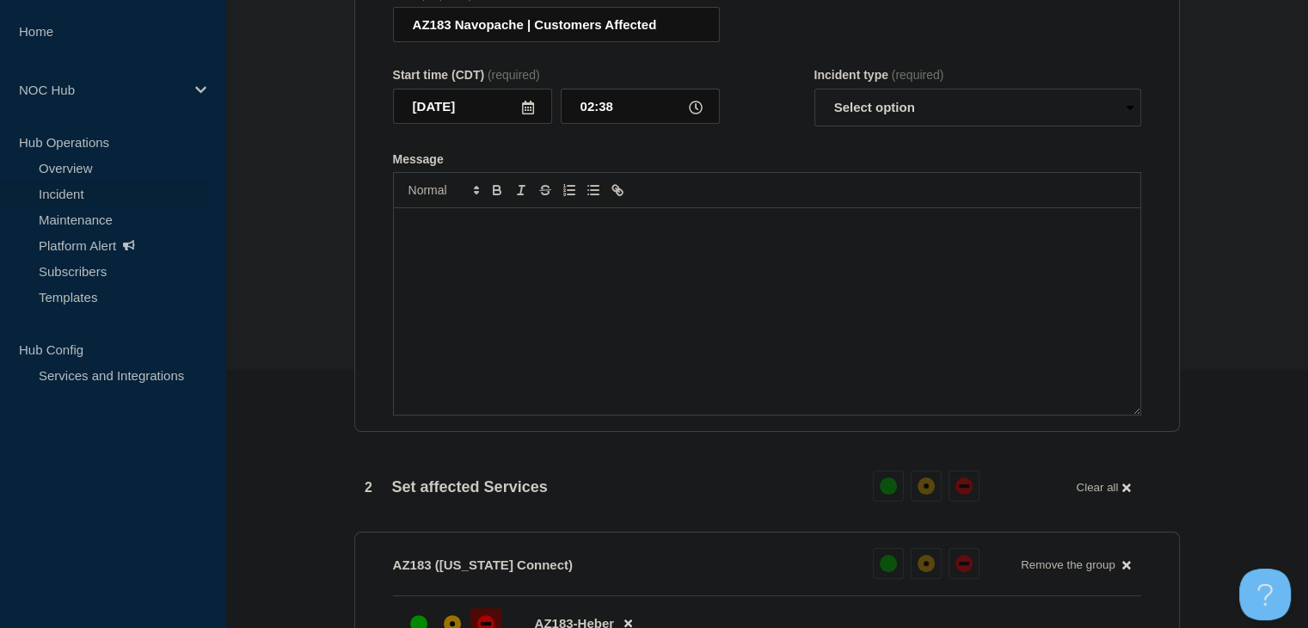
click at [652, 366] on div "Message" at bounding box center [767, 311] width 746 height 206
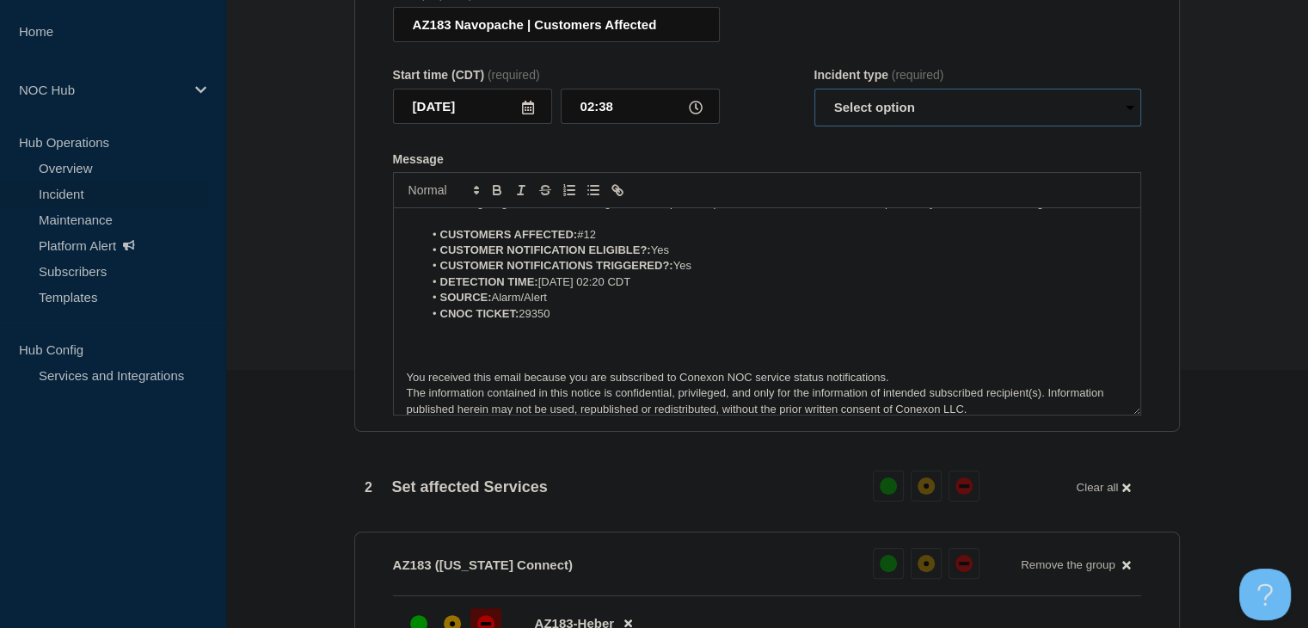
click at [883, 115] on select "Select option Investigating Identified Monitoring Resolved" at bounding box center [977, 108] width 327 height 38
select select "identified"
click at [814, 99] on select "Select option Investigating Identified Monitoring Resolved" at bounding box center [977, 108] width 327 height 38
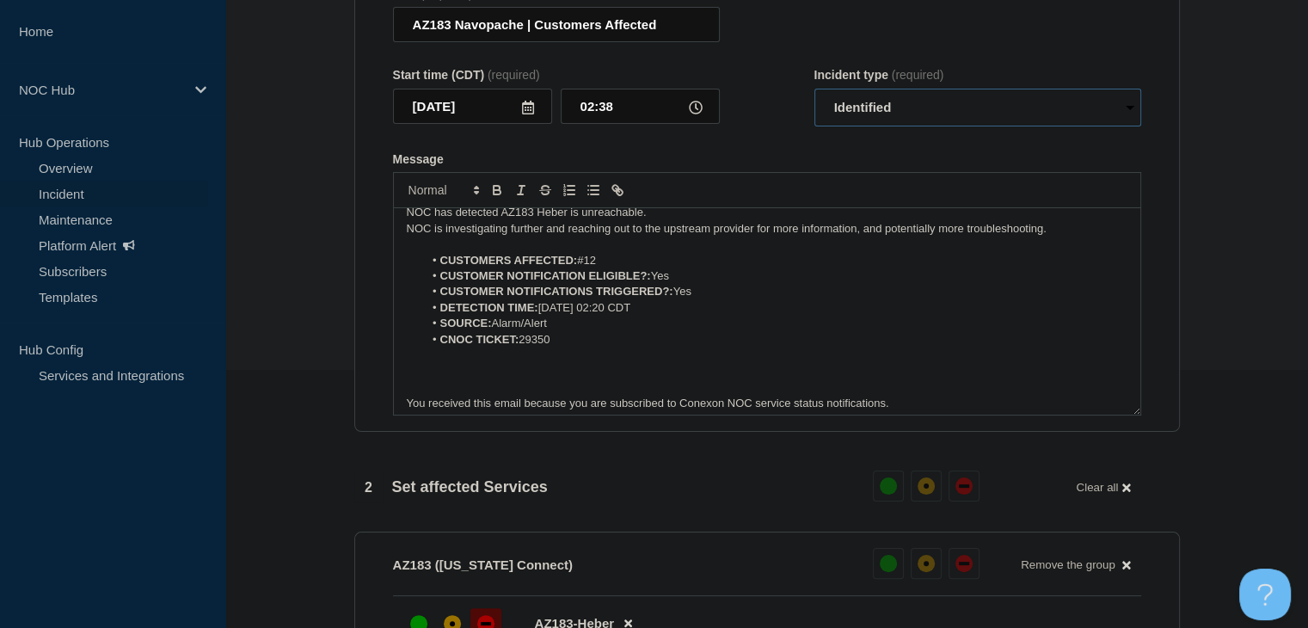
scroll to position [0, 0]
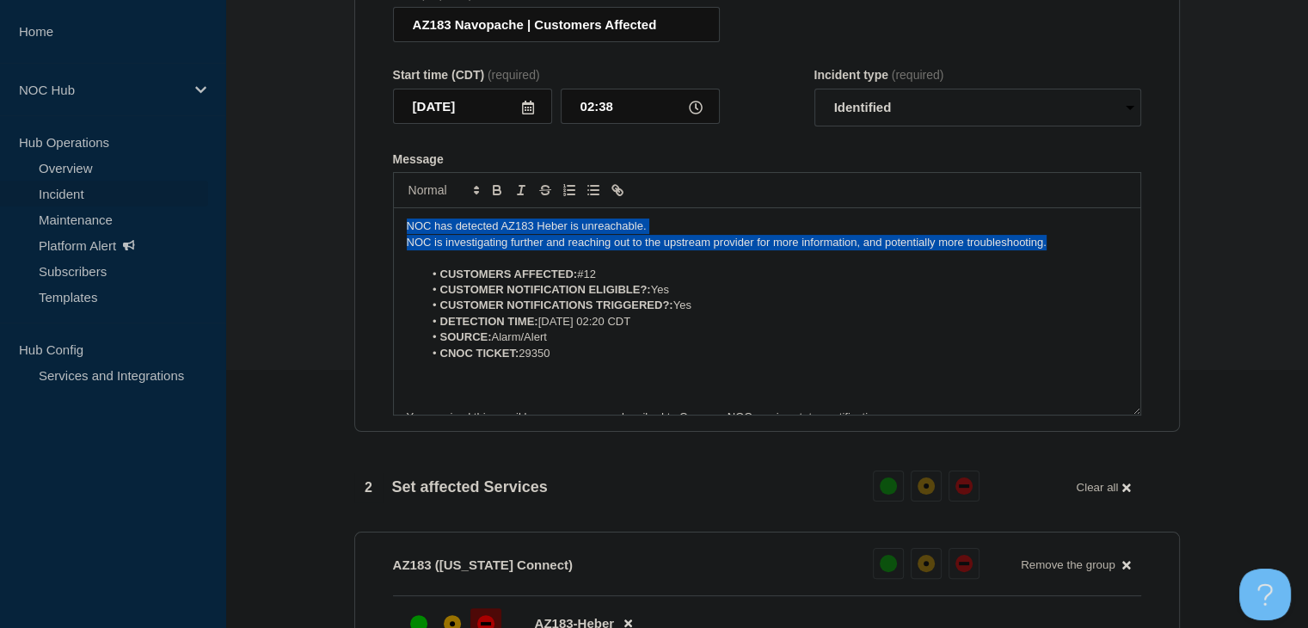
drag, startPoint x: 1065, startPoint y: 253, endPoint x: 358, endPoint y: 217, distance: 708.4
click at [358, 217] on section "Title (required) AZ183 Navopache | Customers Affected Start time (CDT) (require…" at bounding box center [766, 202] width 825 height 462
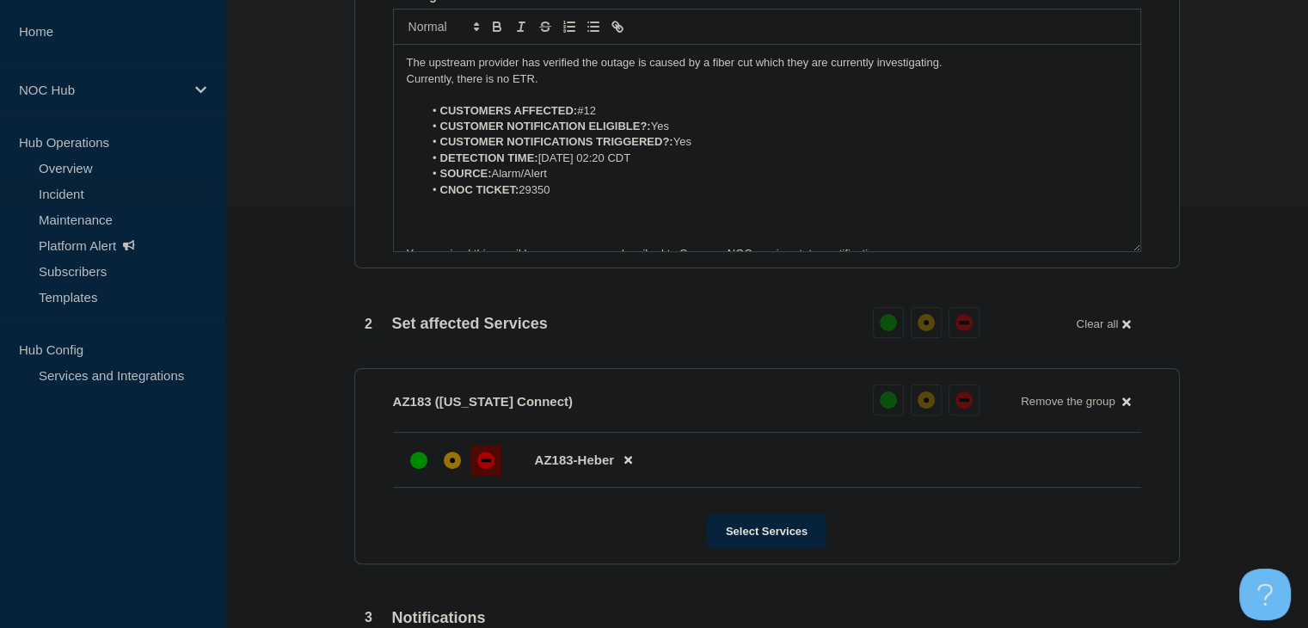
scroll to position [688, 0]
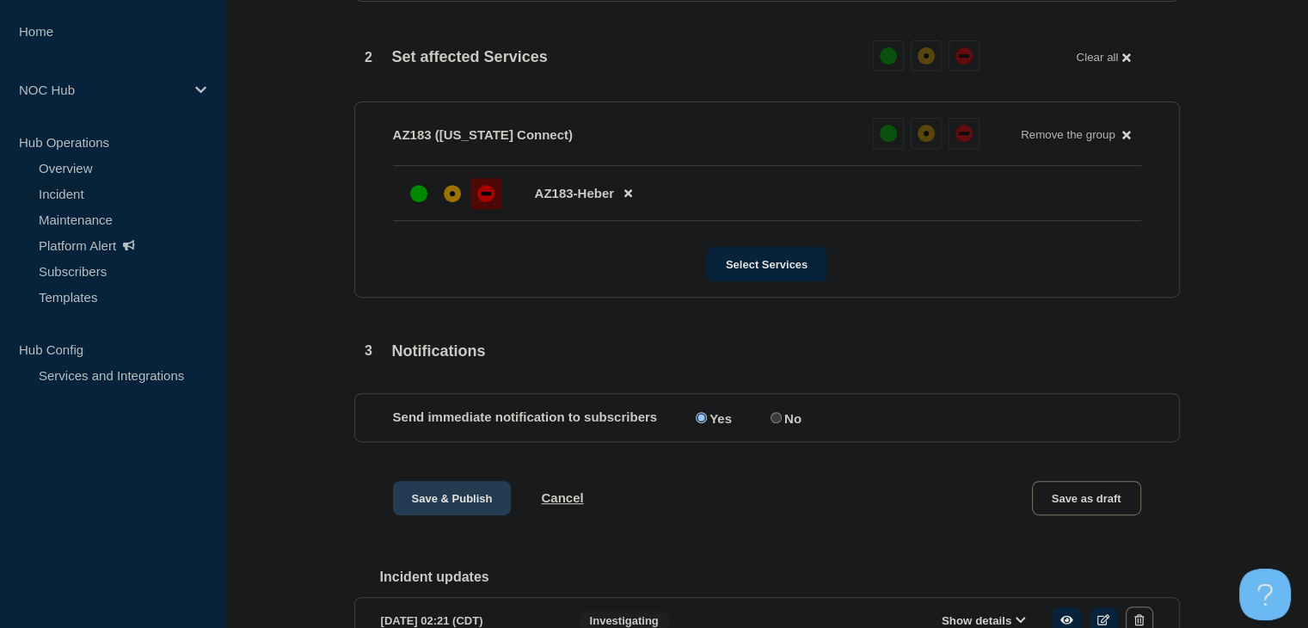
click at [452, 504] on button "Save & Publish" at bounding box center [452, 498] width 119 height 34
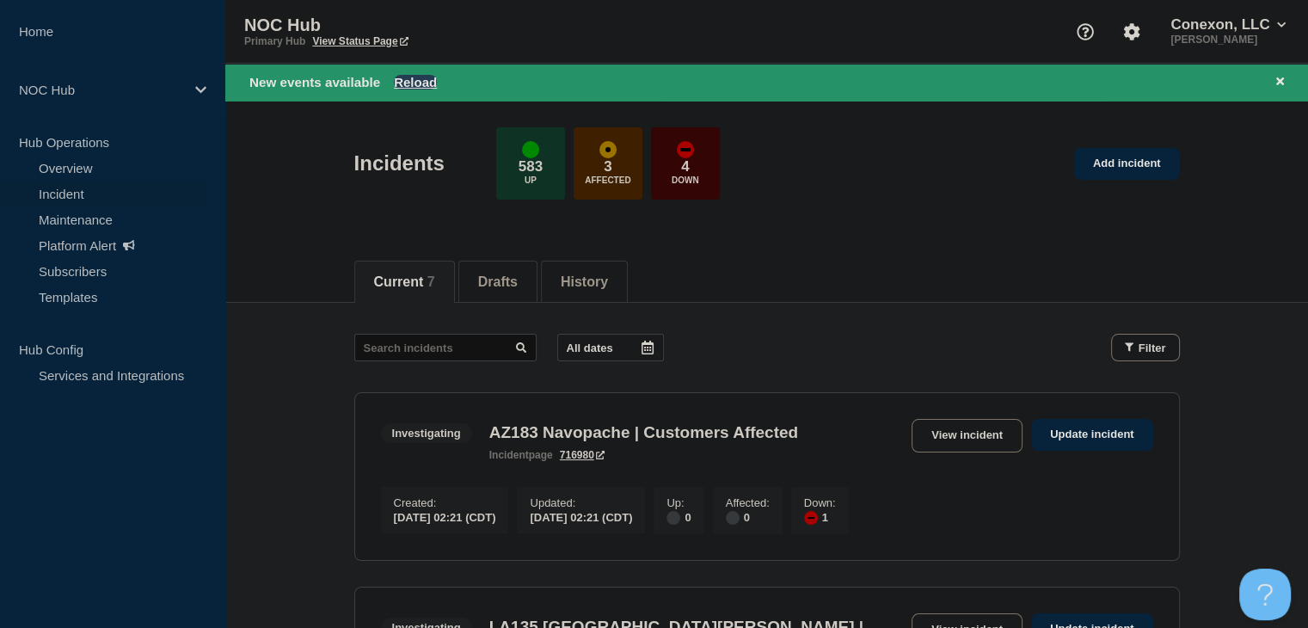
click at [404, 83] on button "Reload" at bounding box center [415, 82] width 43 height 15
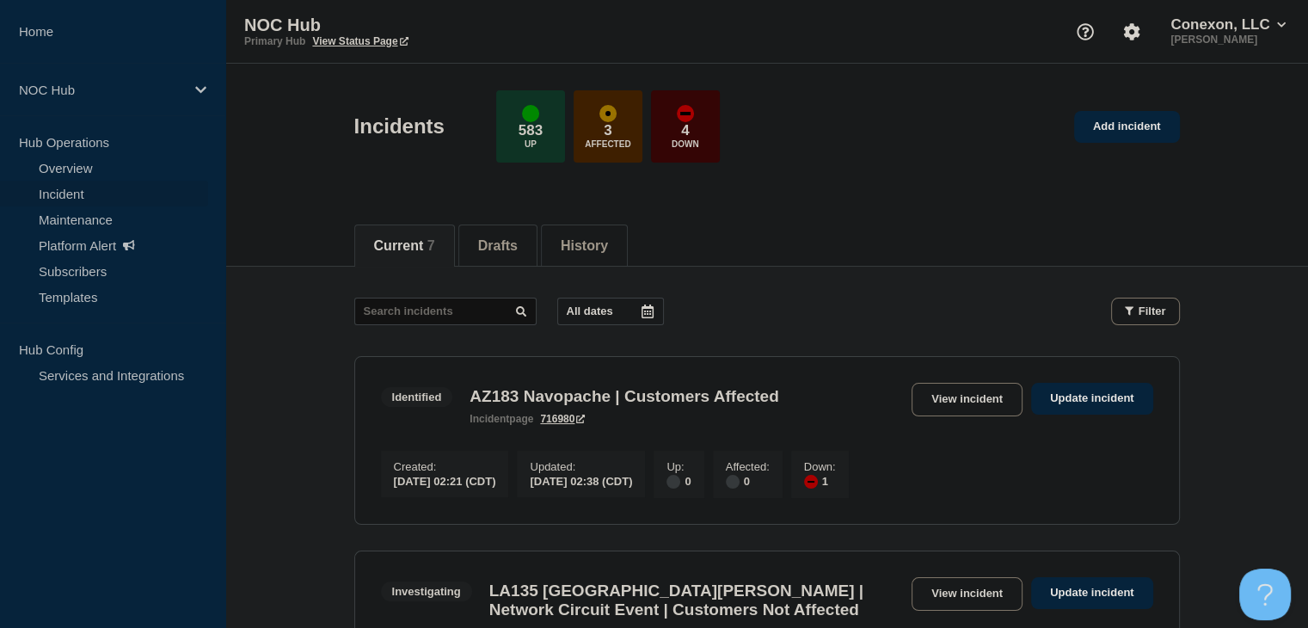
drag, startPoint x: 724, startPoint y: 159, endPoint x: 748, endPoint y: 428, distance: 270.1
click at [946, 399] on link "View incident" at bounding box center [966, 400] width 111 height 34
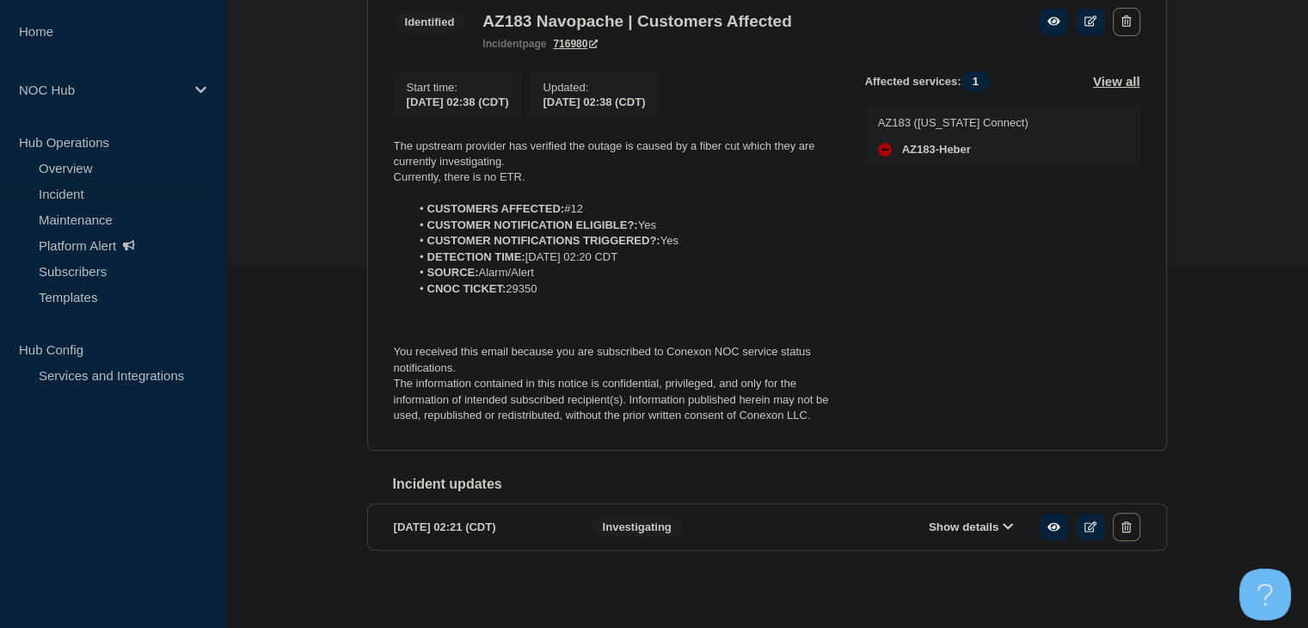
scroll to position [374, 0]
drag, startPoint x: 967, startPoint y: 529, endPoint x: 943, endPoint y: 472, distance: 61.6
click at [967, 529] on button "Show details" at bounding box center [970, 524] width 95 height 15
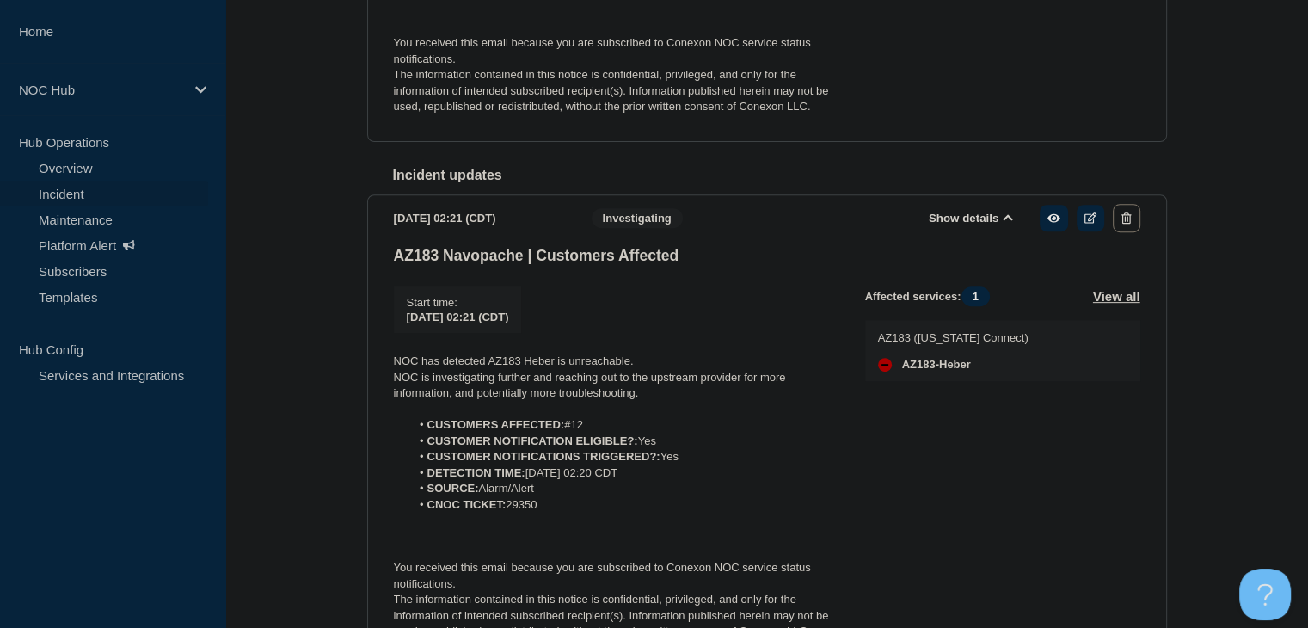
scroll to position [798, 0]
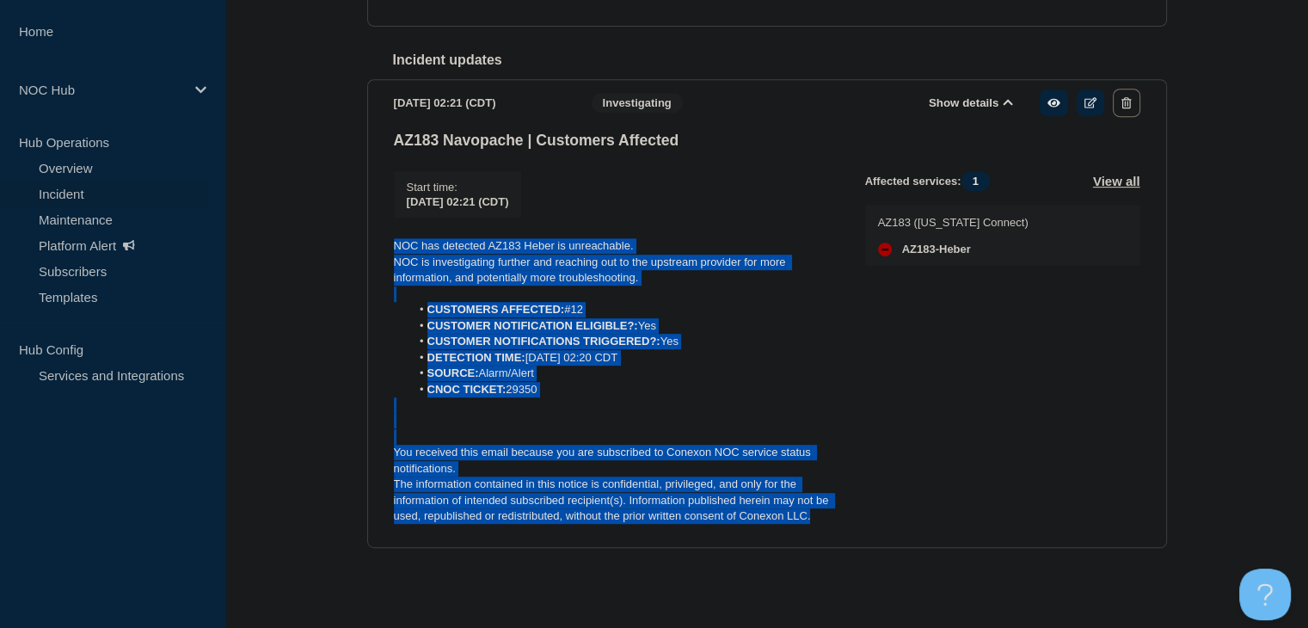
drag, startPoint x: 818, startPoint y: 519, endPoint x: 377, endPoint y: 241, distance: 521.6
click at [377, 241] on section "2025-09-16 02:21 (CDT) Show details Investigating AZ183 Navopache | Customers A…" at bounding box center [766, 313] width 799 height 469
copy div "NOC has detected AZ183 Heber is unreachable. NOC is investigating further and r…"
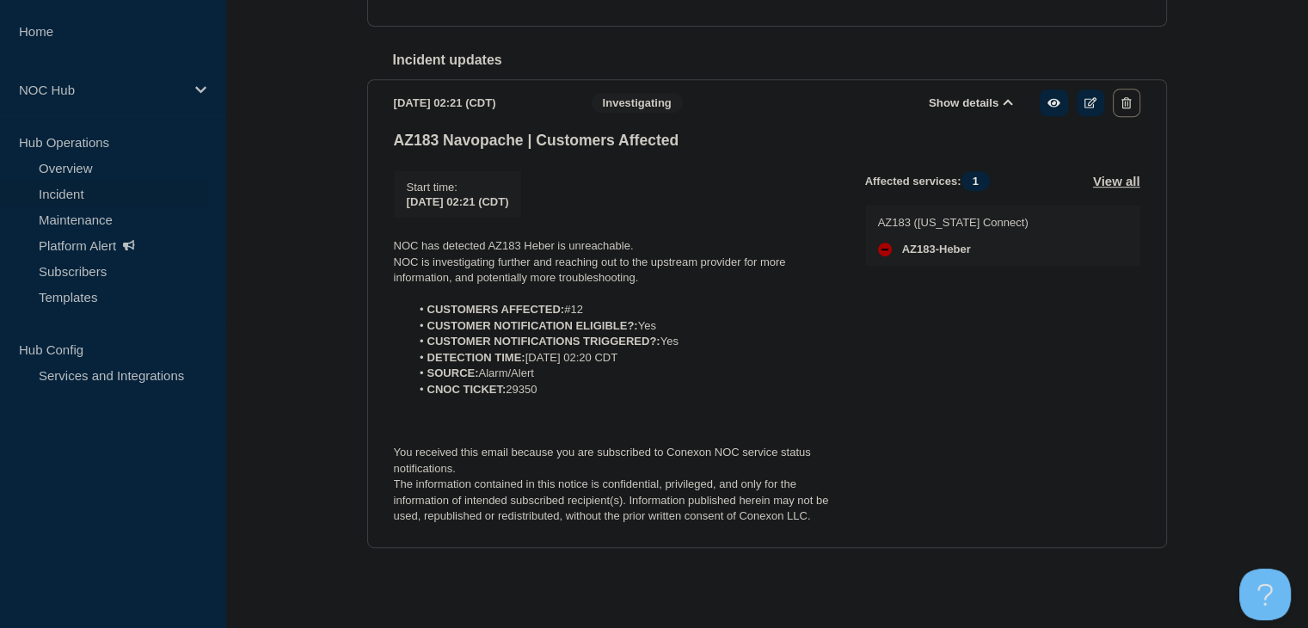
drag, startPoint x: 233, startPoint y: 136, endPoint x: 217, endPoint y: 145, distance: 18.9
click at [233, 136] on div "Back Back to Incidents Update incident Identified AZ183 Navopache | Customers A…" at bounding box center [766, 41] width 1082 height 1121
click at [96, 190] on link "Incident" at bounding box center [104, 194] width 208 height 26
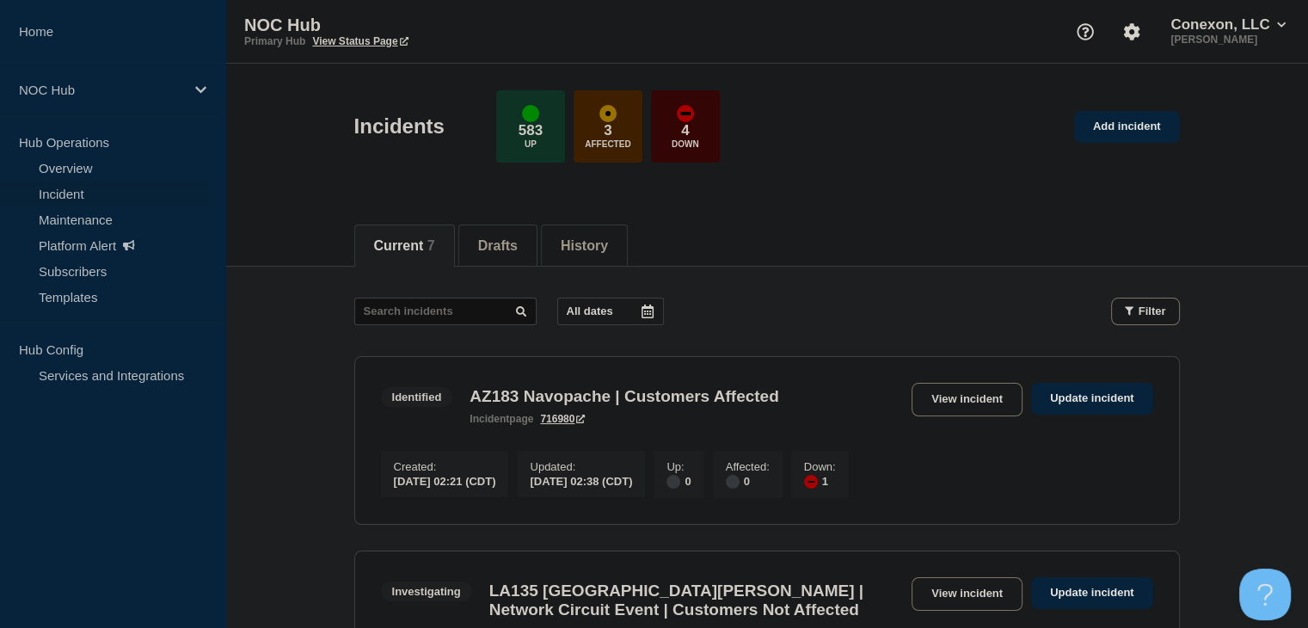
click at [928, 217] on div "Current 7 Drafts History" at bounding box center [766, 236] width 825 height 58
click at [945, 396] on link "View incident" at bounding box center [966, 400] width 111 height 34
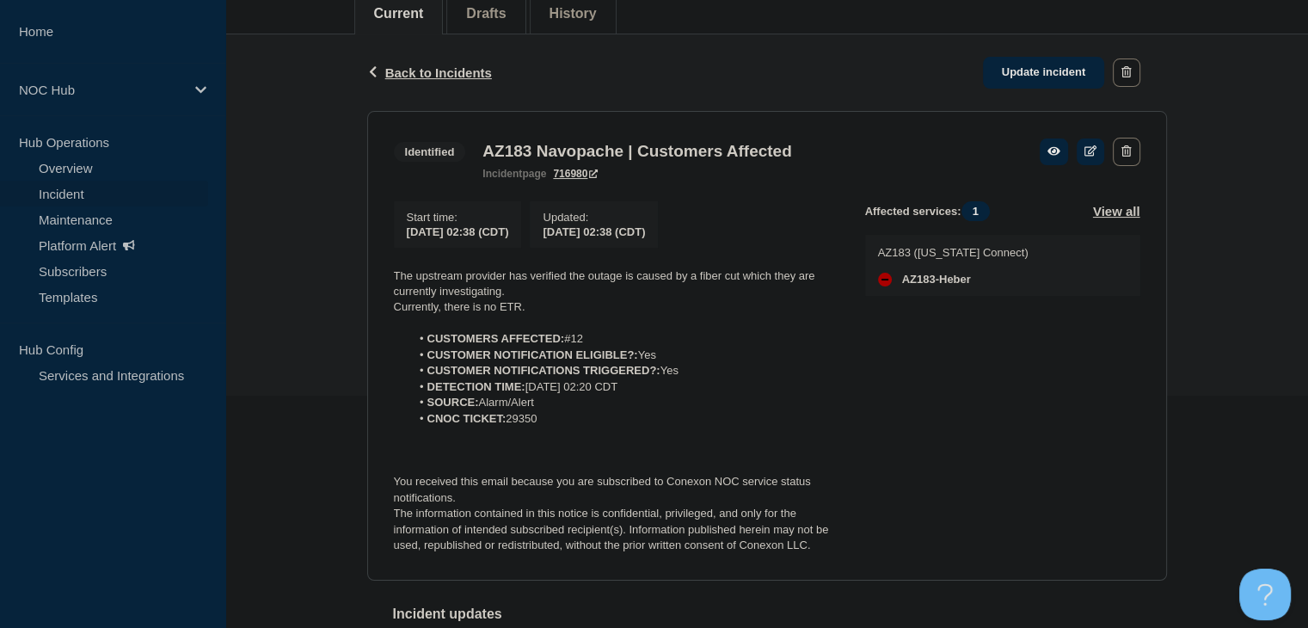
scroll to position [202, 0]
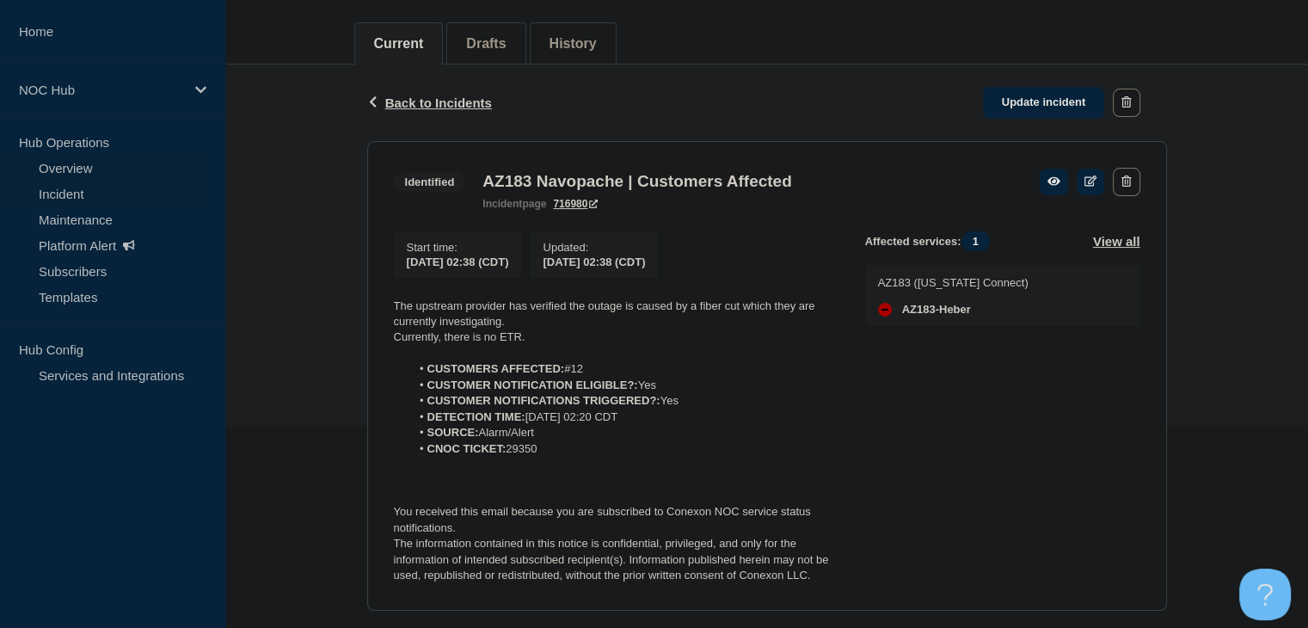
click at [89, 165] on link "Overview" at bounding box center [104, 168] width 208 height 26
